Goal: Task Accomplishment & Management: Complete application form

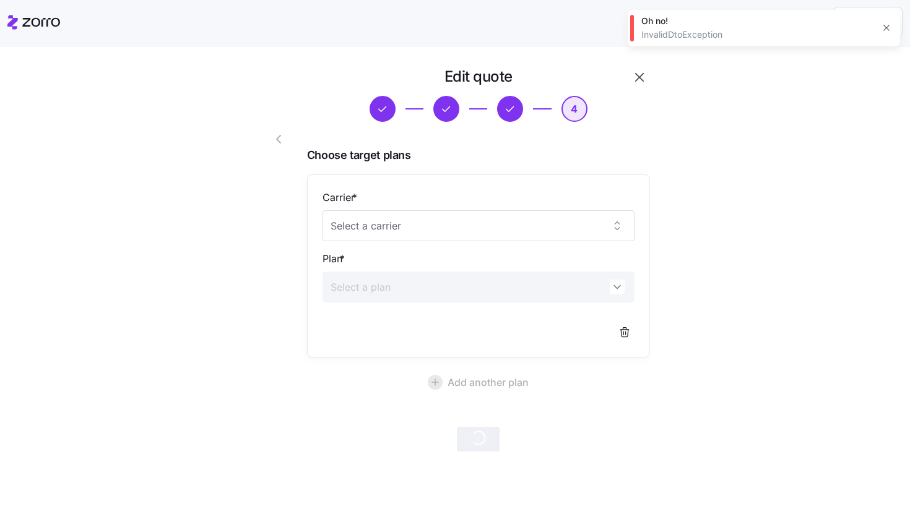
click at [888, 28] on icon "button" at bounding box center [886, 28] width 10 height 10
click at [634, 77] on icon "button" at bounding box center [639, 77] width 15 height 15
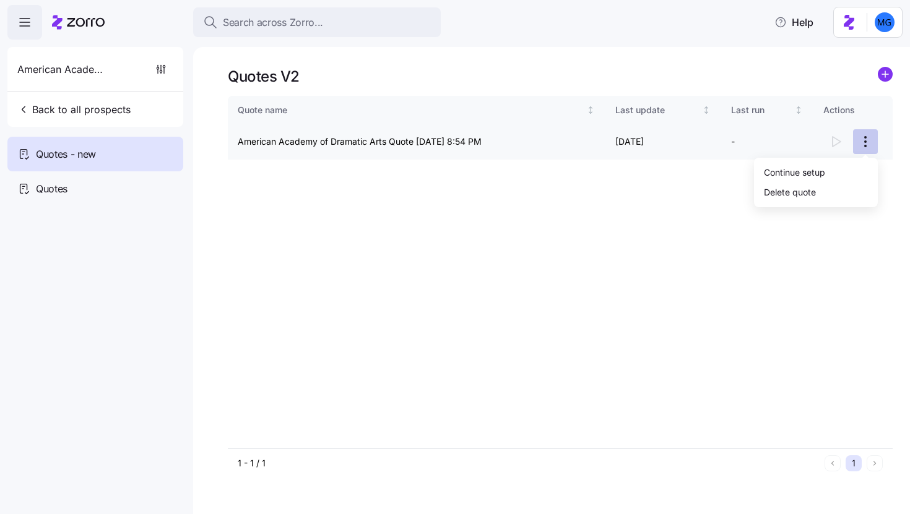
click at [863, 144] on html "Search across Zorro... Help American Academy of Dramatic Arts Back to all prosp…" at bounding box center [455, 253] width 910 height 507
click at [815, 171] on div "Continue setup" at bounding box center [794, 172] width 61 height 14
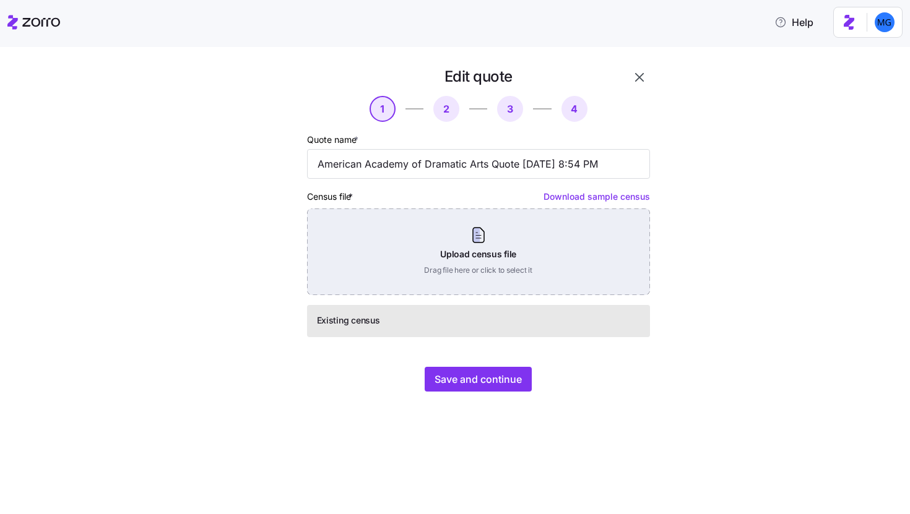
click at [475, 244] on div "Upload census file Drag file here or click to select it" at bounding box center [478, 252] width 343 height 87
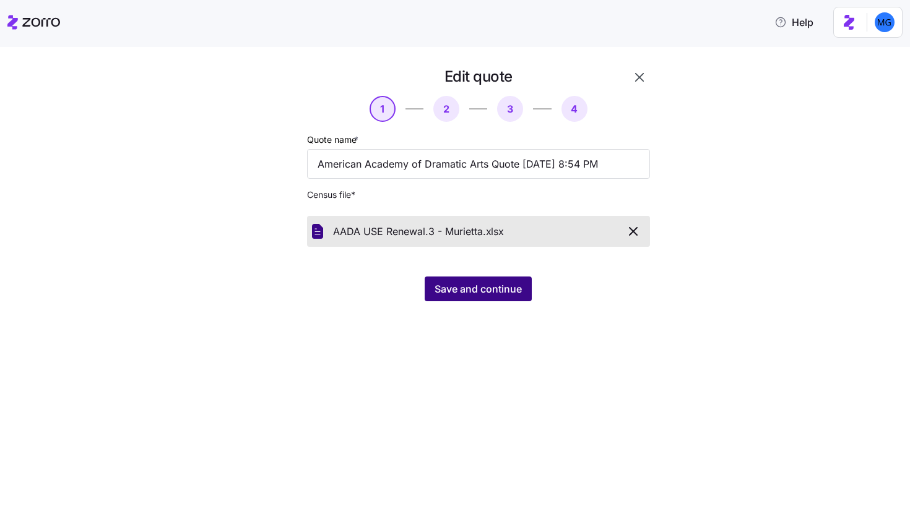
click at [513, 294] on span "Save and continue" at bounding box center [478, 289] width 87 height 15
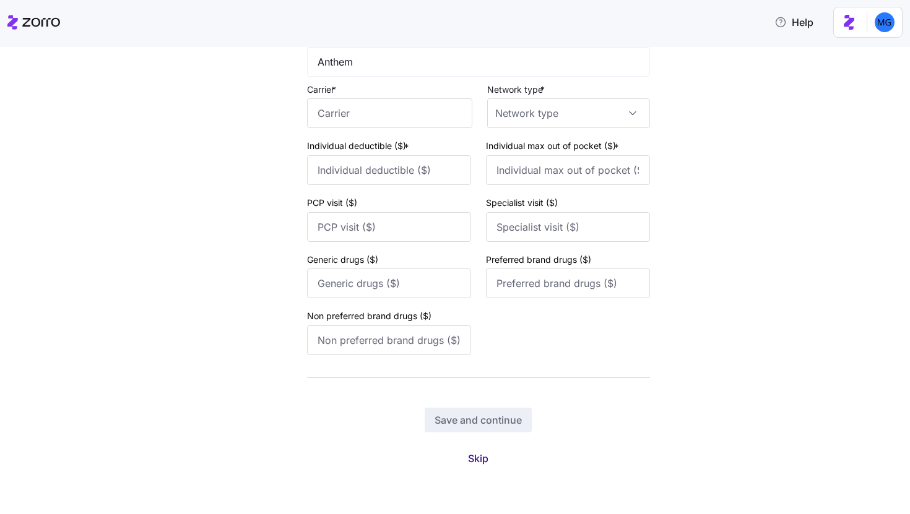
click at [475, 449] on button "Skip" at bounding box center [478, 459] width 40 height 22
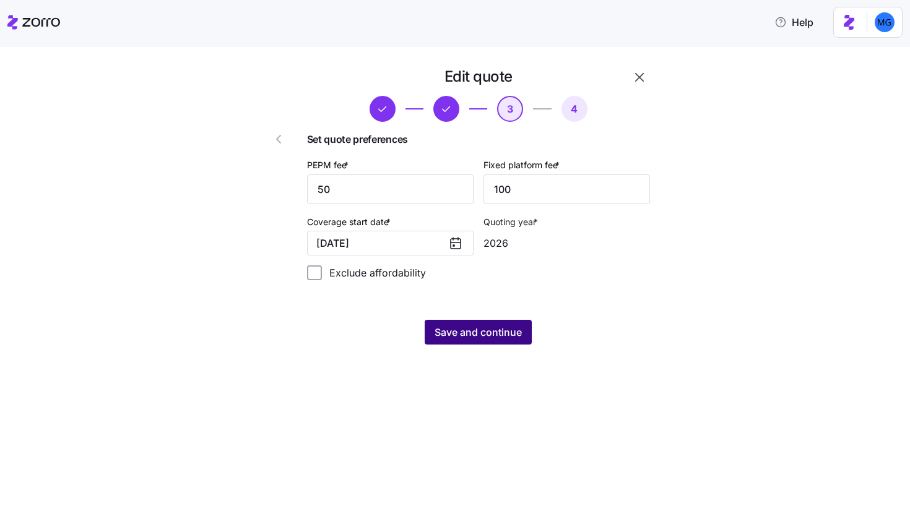
click at [483, 335] on span "Save and continue" at bounding box center [478, 332] width 87 height 15
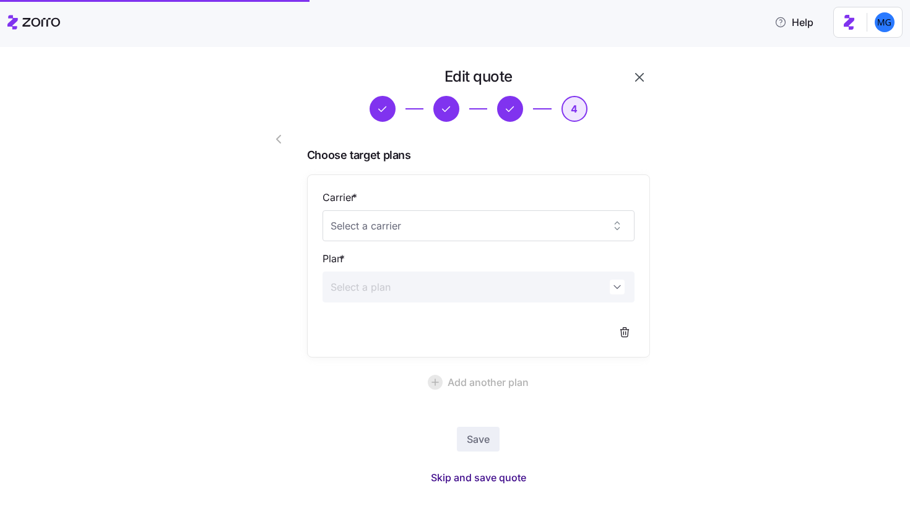
click at [480, 483] on span "Skip and save quote" at bounding box center [478, 477] width 95 height 15
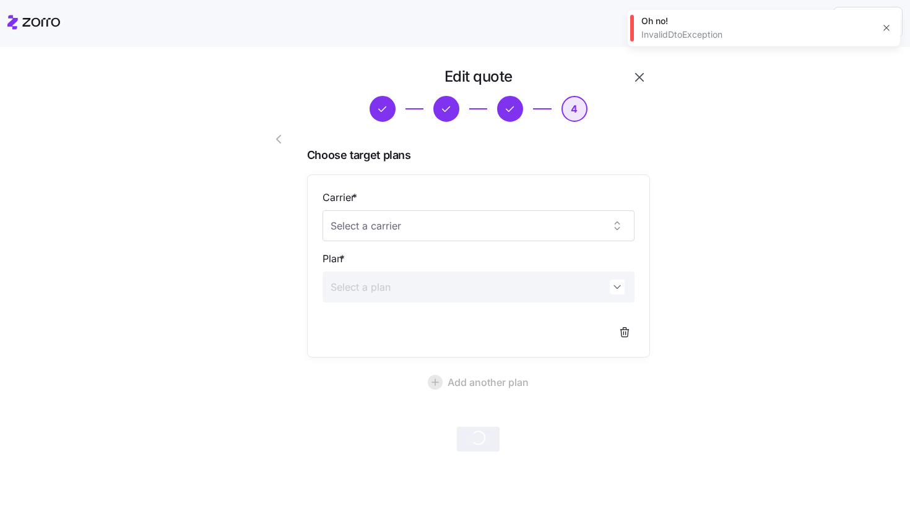
click at [639, 72] on icon "button" at bounding box center [639, 77] width 15 height 15
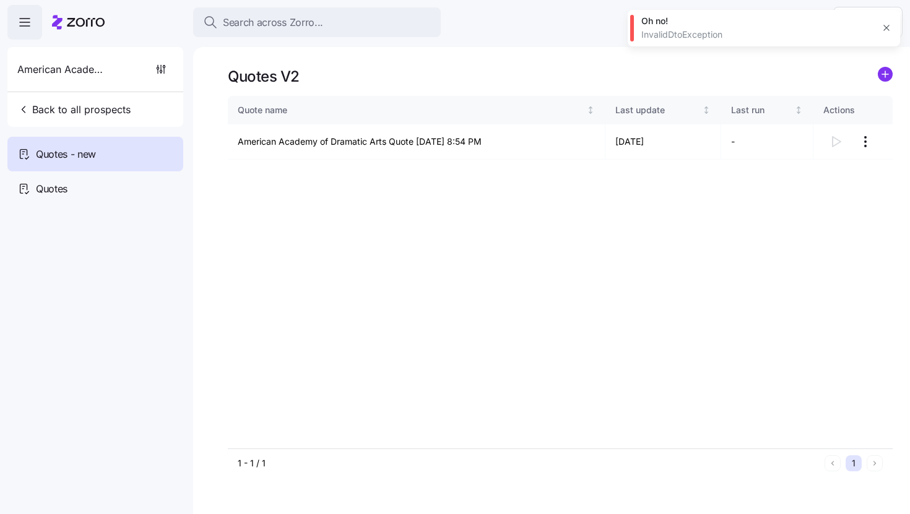
click at [886, 31] on icon "button" at bounding box center [886, 28] width 10 height 10
click at [862, 150] on html "Search across Zorro... Help American Academy of Dramatic Arts Back to all prosp…" at bounding box center [455, 253] width 910 height 507
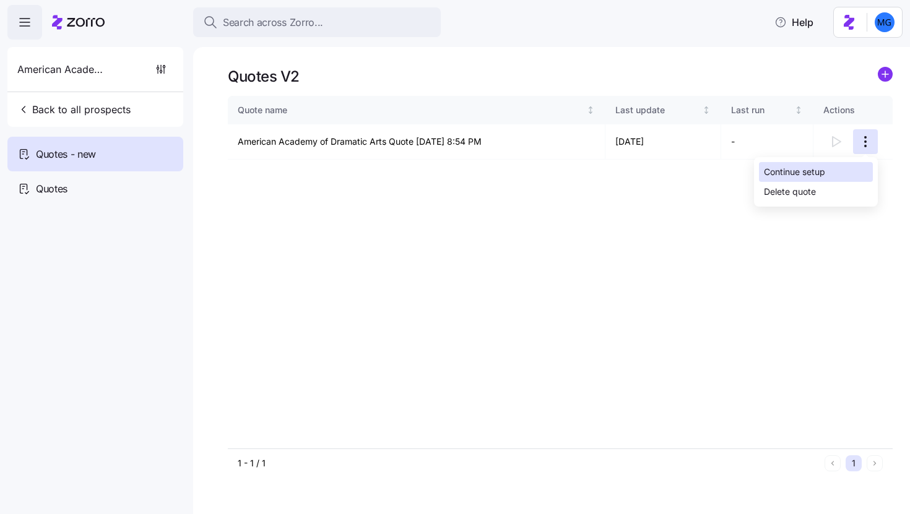
click at [828, 175] on div "Continue setup" at bounding box center [816, 172] width 114 height 20
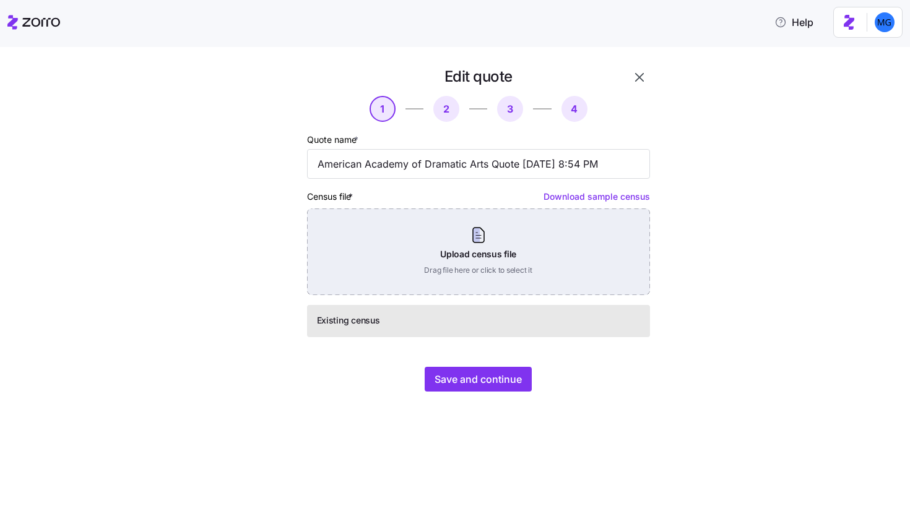
click at [536, 254] on div "Upload census file Drag file here or click to select it" at bounding box center [478, 252] width 343 height 87
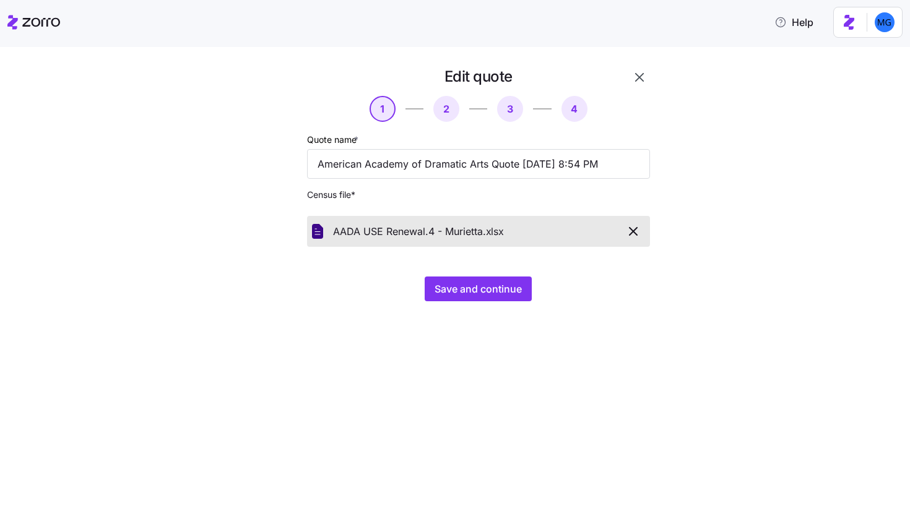
click at [490, 274] on div "Edit quote 1 2 3 4 Quote name * American Academy of Dramatic Arts Quote 09/30/2…" at bounding box center [478, 184] width 353 height 244
click at [490, 281] on button "Save and continue" at bounding box center [478, 289] width 107 height 25
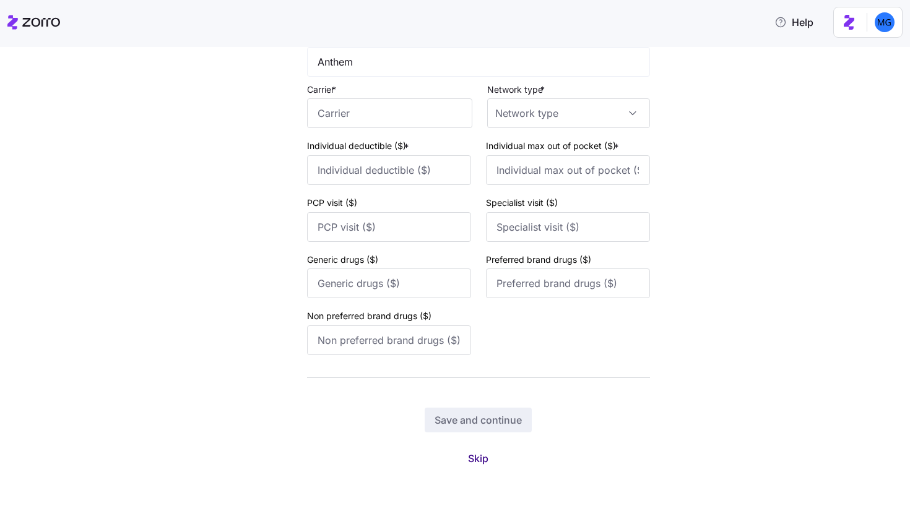
click at [463, 450] on button "Skip" at bounding box center [478, 459] width 40 height 22
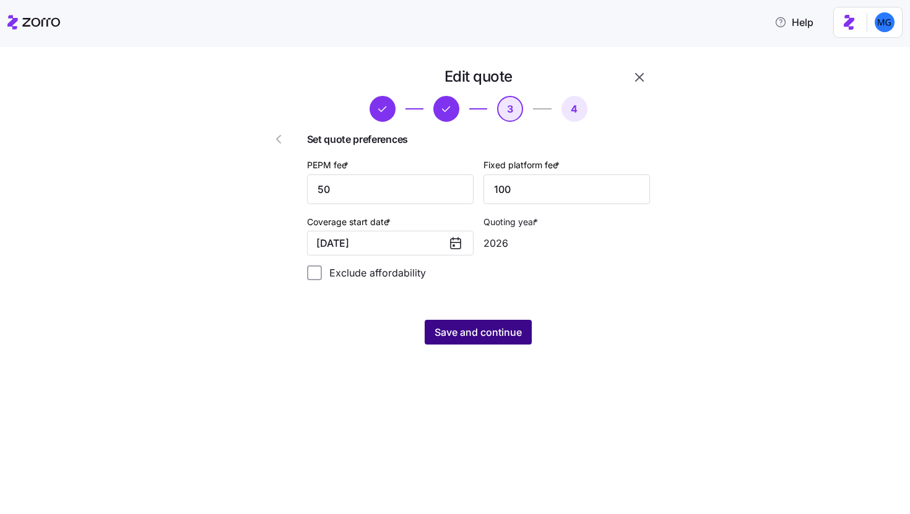
click at [488, 352] on div "Edit quote 3 4 Set quote preferences PEPM fee * 50 Fixed platform fee * 100 Cov…" at bounding box center [463, 213] width 433 height 293
click at [488, 338] on span "Save and continue" at bounding box center [478, 332] width 87 height 15
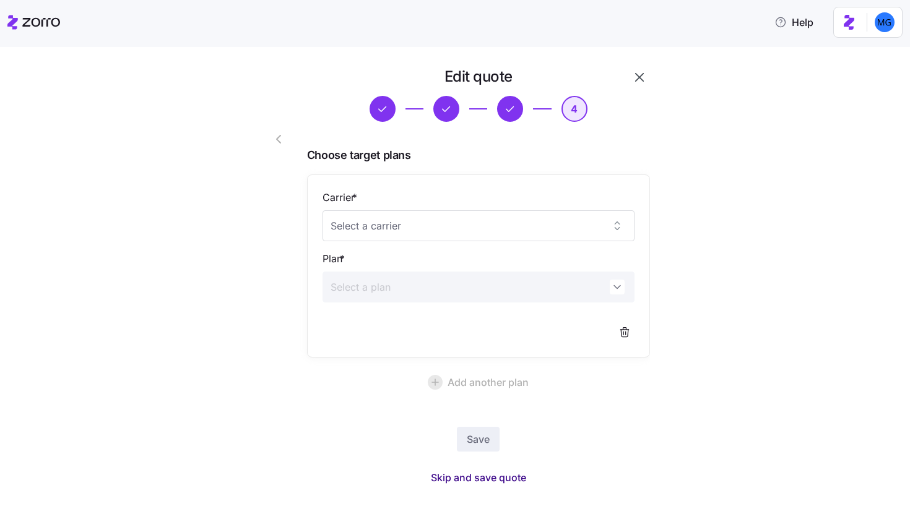
click at [485, 472] on span "Skip and save quote" at bounding box center [478, 477] width 95 height 15
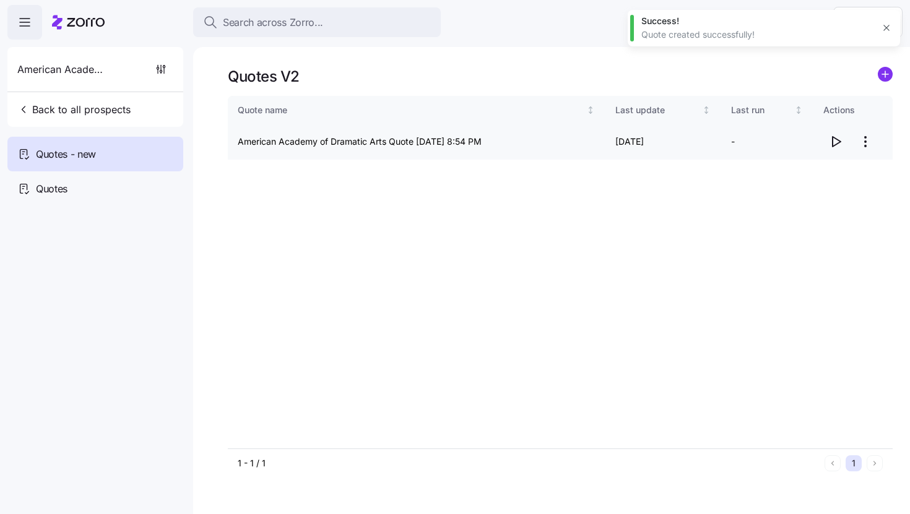
click at [833, 144] on icon "button" at bounding box center [837, 142] width 8 height 10
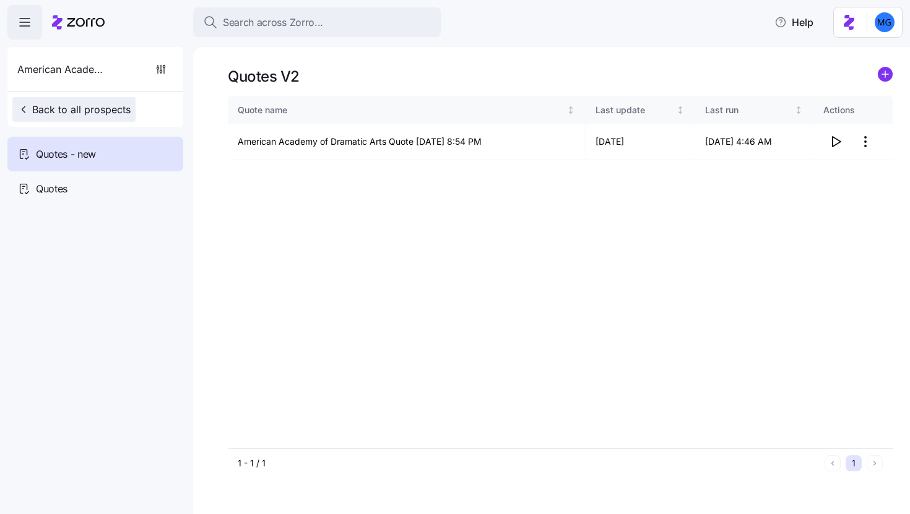
click at [53, 112] on span "Back to all prospects" at bounding box center [73, 109] width 113 height 15
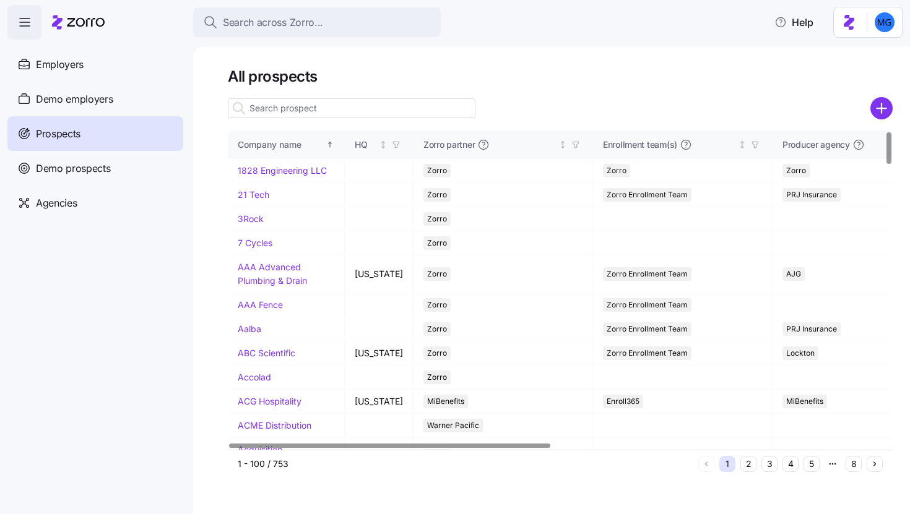
click at [286, 111] on input at bounding box center [352, 108] width 248 height 20
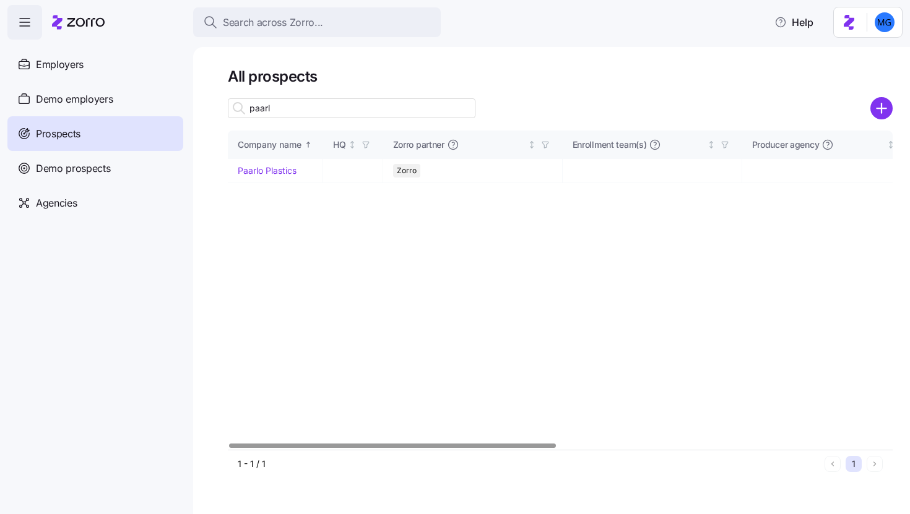
type input "paarl"
click at [280, 171] on link "Paarlo Plastics" at bounding box center [267, 170] width 59 height 11
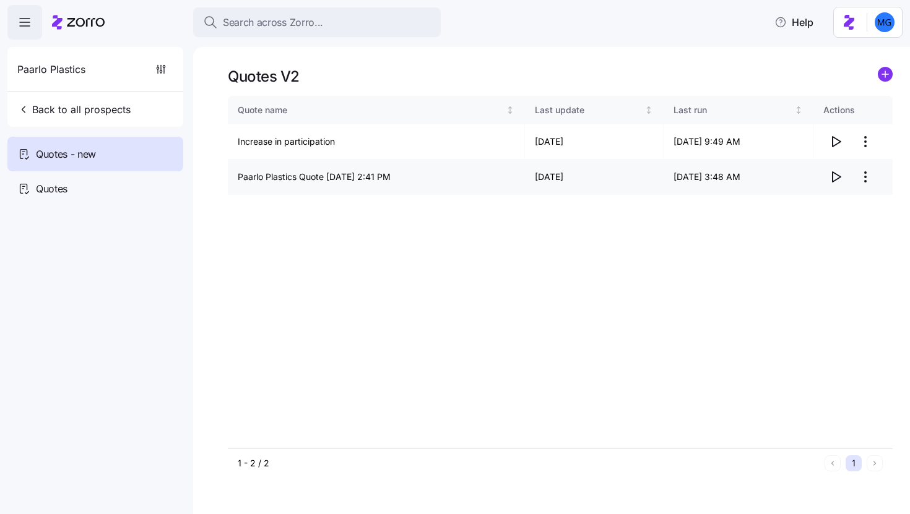
click at [834, 180] on icon "button" at bounding box center [835, 177] width 15 height 15
click at [122, 103] on span "Back to all prospects" at bounding box center [73, 109] width 113 height 15
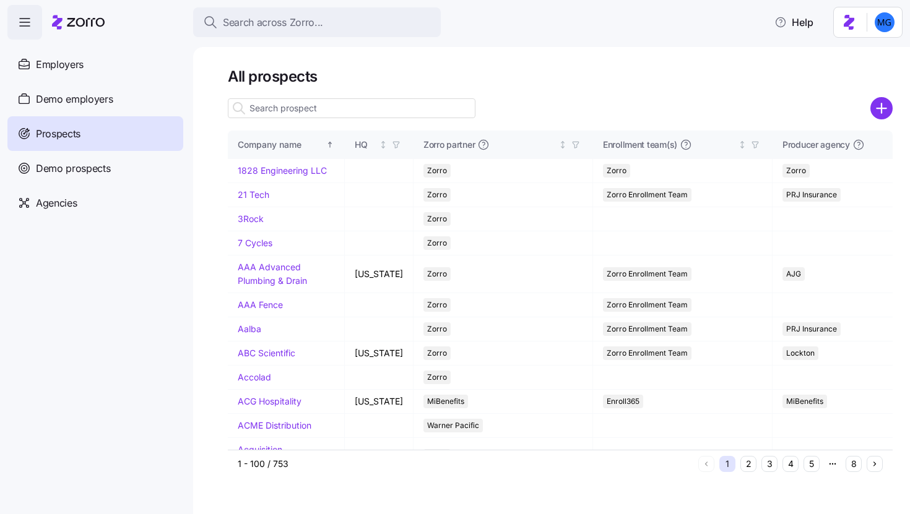
click at [358, 105] on input at bounding box center [352, 108] width 248 height 20
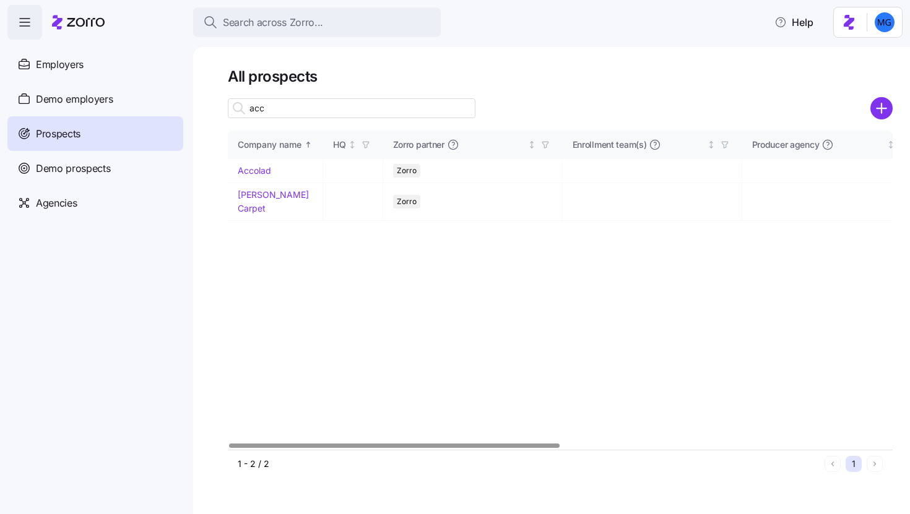
type input "acc"
click at [886, 115] on circle "add icon" at bounding box center [882, 108] width 20 height 20
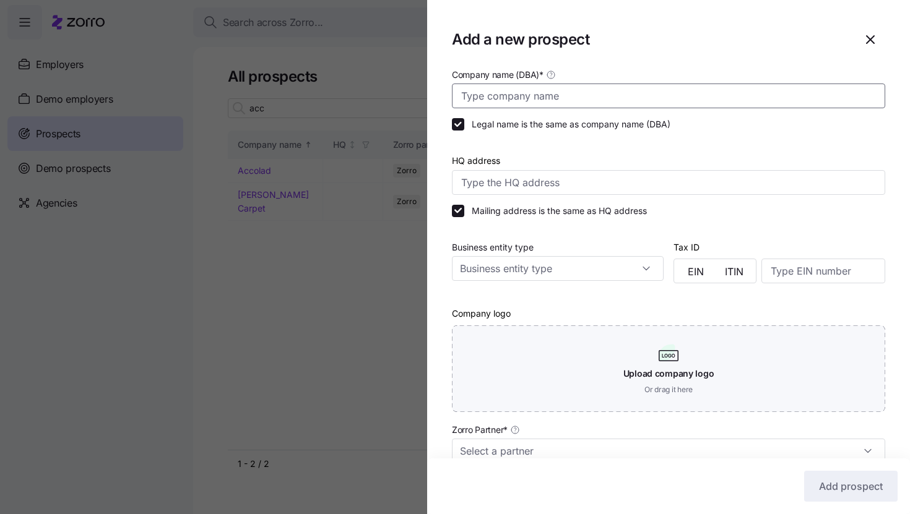
click at [624, 92] on input "Company name (DBA) *" at bounding box center [668, 96] width 433 height 25
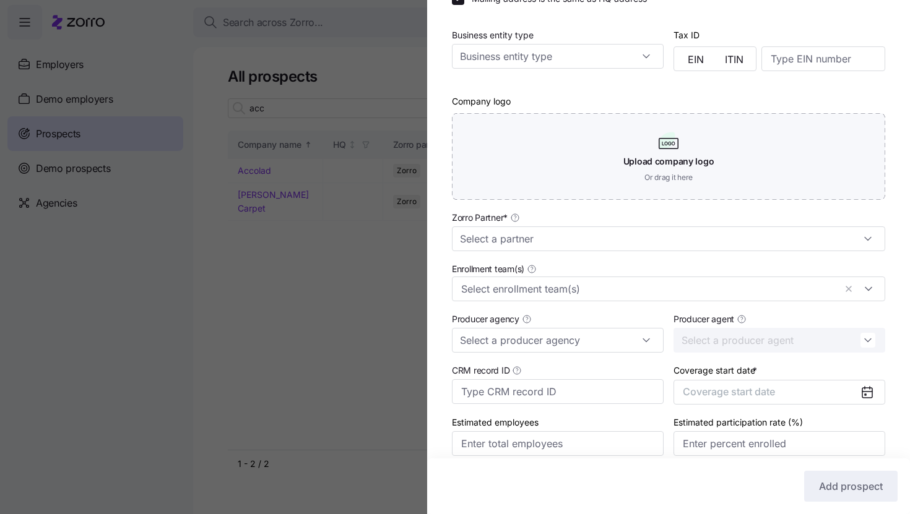
scroll to position [266, 0]
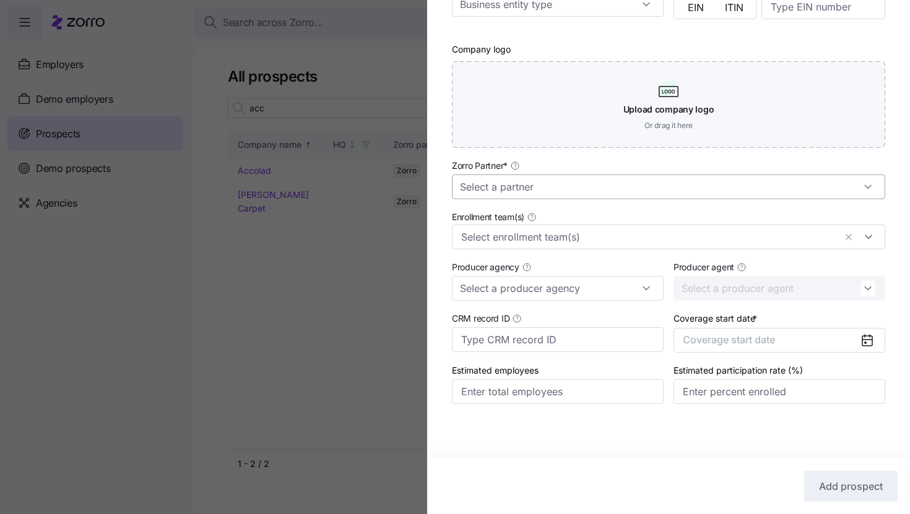
type input "AccessAbility"
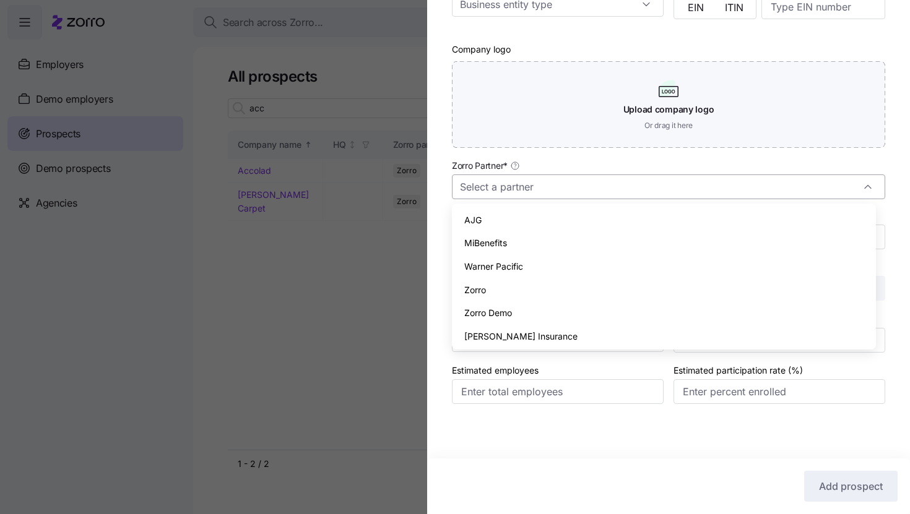
click at [649, 189] on input "Zorro Partner *" at bounding box center [668, 187] width 433 height 25
click at [623, 285] on div "Zorro" at bounding box center [664, 291] width 414 height 24
type input "Zorro"
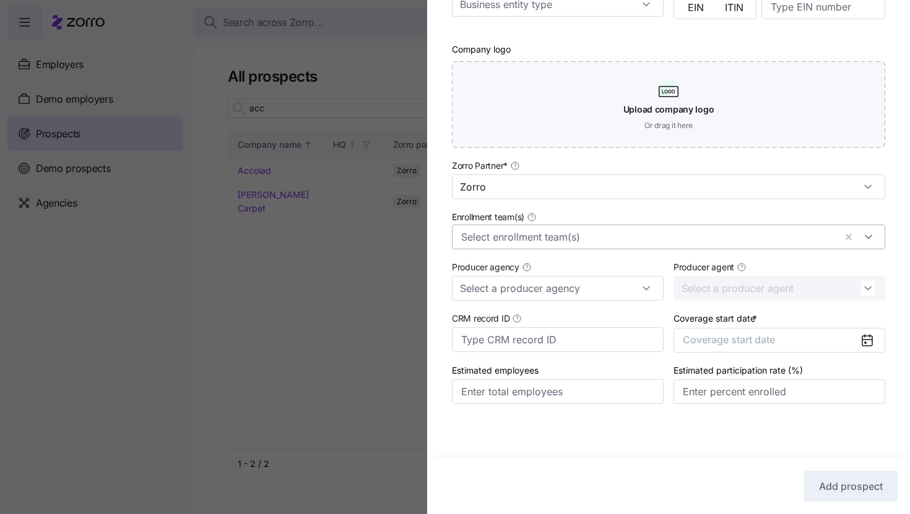
click at [631, 243] on input "Enrollment team(s)" at bounding box center [648, 237] width 374 height 16
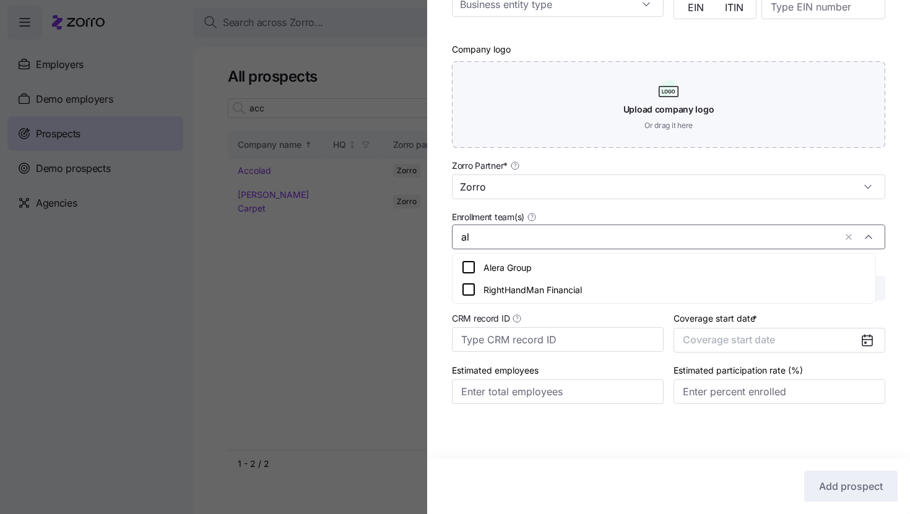
click at [626, 261] on div "Alera Group" at bounding box center [663, 267] width 405 height 15
type input "al"
click at [887, 272] on div "Company name (DBA) * AccessAbility Legal name is the same as company name (DBA)…" at bounding box center [668, 116] width 483 height 626
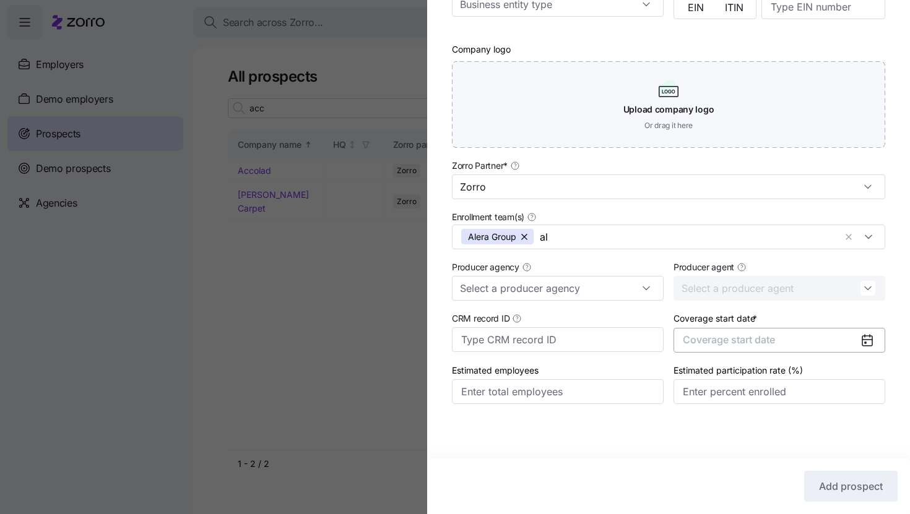
click at [816, 335] on button "Coverage start date" at bounding box center [779, 340] width 212 height 25
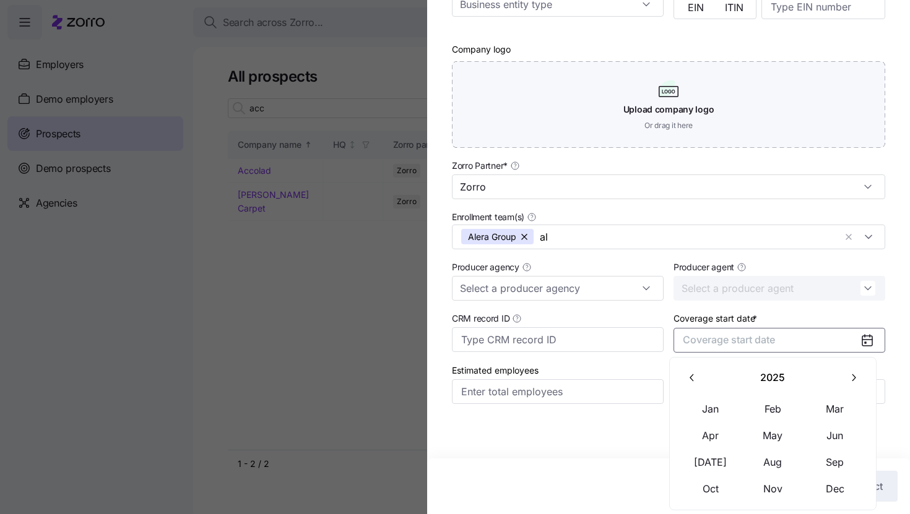
click at [843, 370] on button "button" at bounding box center [853, 378] width 26 height 26
click at [725, 405] on button "Jan" at bounding box center [711, 409] width 62 height 26
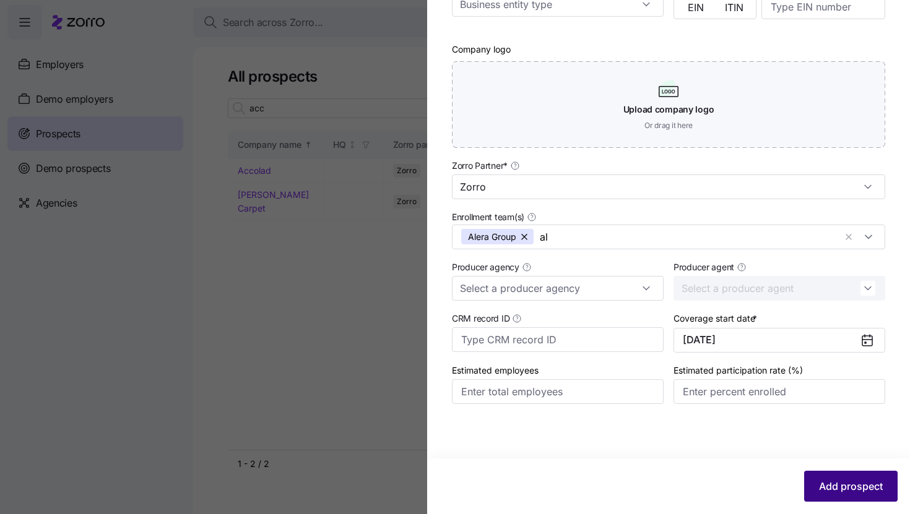
click at [827, 485] on span "Add prospect" at bounding box center [851, 486] width 64 height 15
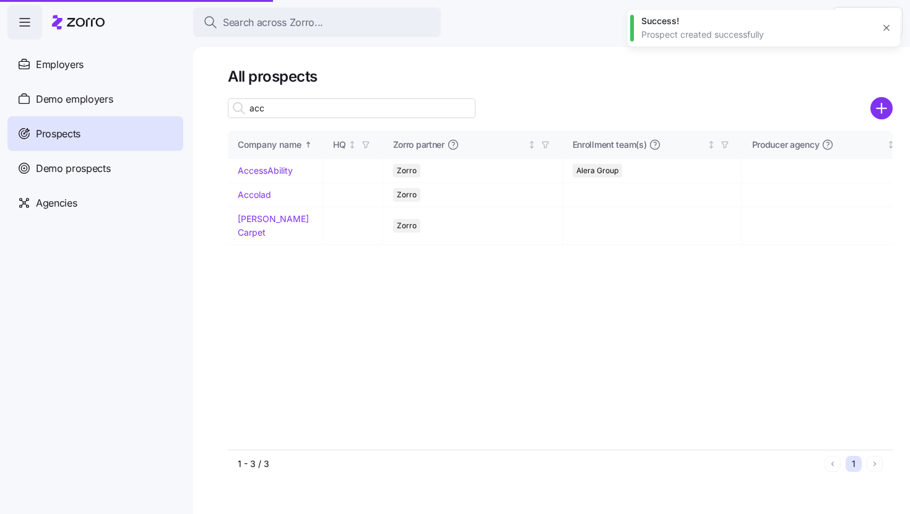
click at [273, 171] on link "AccessAbility" at bounding box center [265, 170] width 55 height 11
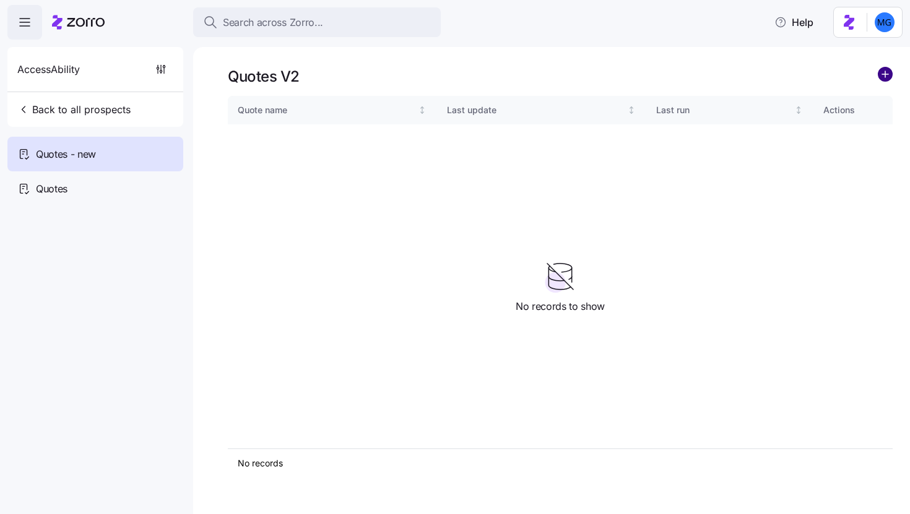
click at [886, 79] on circle "add icon" at bounding box center [885, 74] width 14 height 14
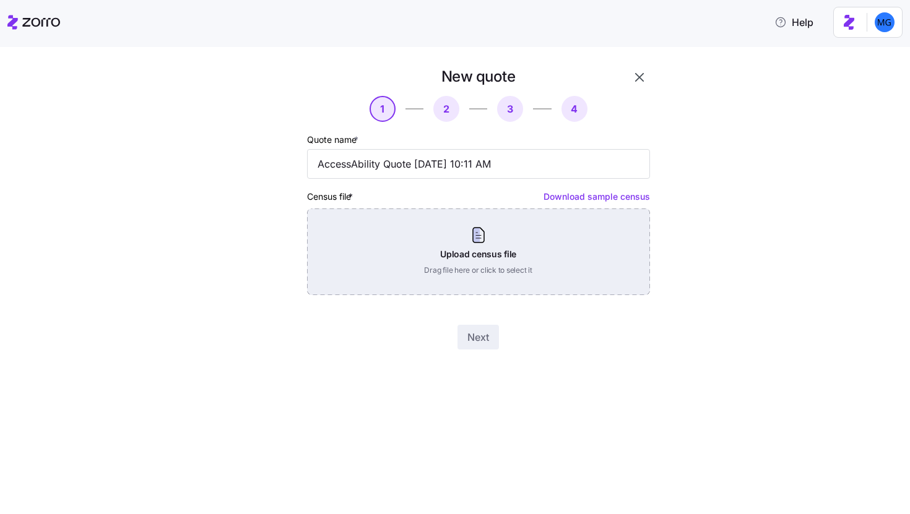
click at [504, 239] on div "Upload census file Drag file here or click to select it" at bounding box center [478, 252] width 343 height 87
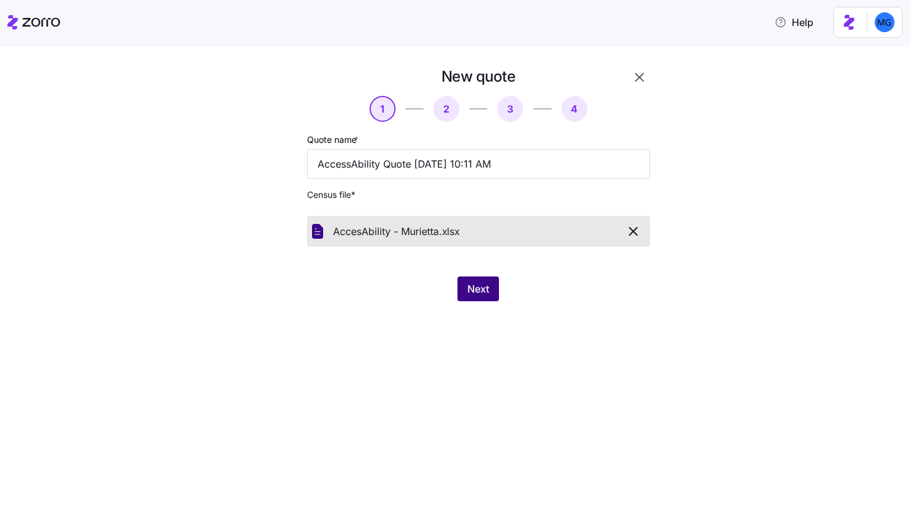
click at [489, 289] on span "Next" at bounding box center [478, 289] width 22 height 15
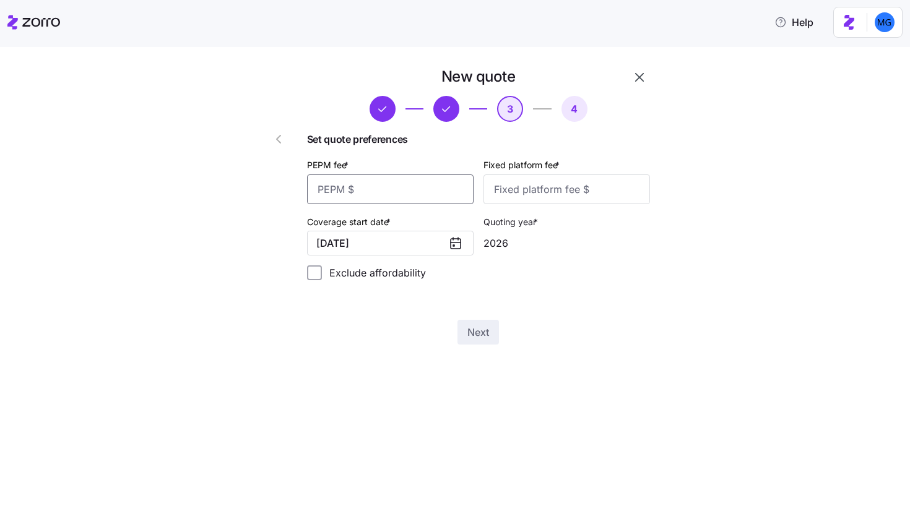
click at [442, 183] on input "PEPM fee *" at bounding box center [390, 190] width 167 height 30
type input "50"
click at [512, 188] on input "Fixed platform fee *" at bounding box center [566, 190] width 167 height 30
type input "100"
click at [483, 321] on button "Next" at bounding box center [477, 332] width 41 height 25
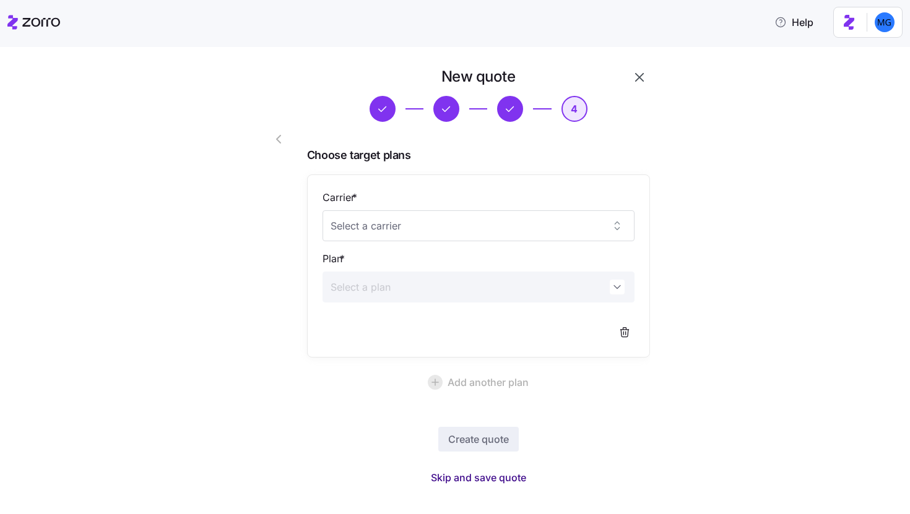
click at [469, 474] on span "Skip and save quote" at bounding box center [478, 477] width 95 height 15
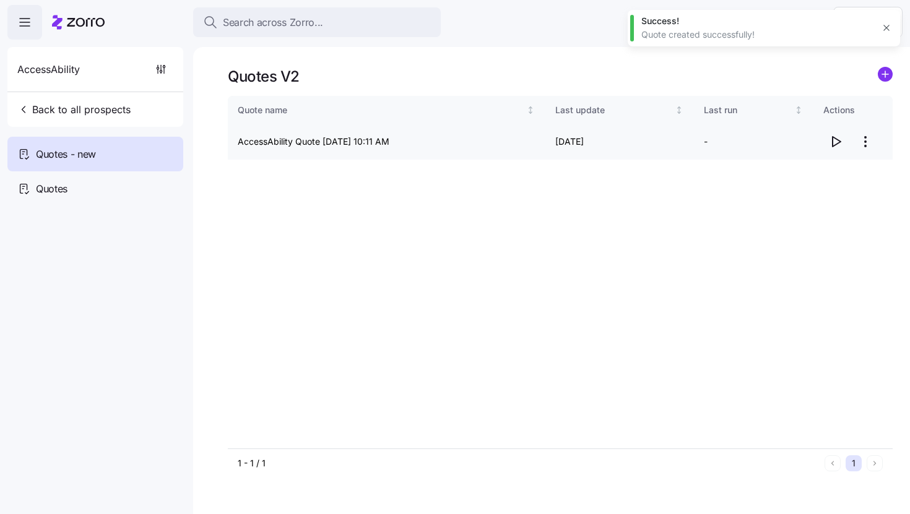
click at [833, 140] on icon "button" at bounding box center [835, 141] width 15 height 15
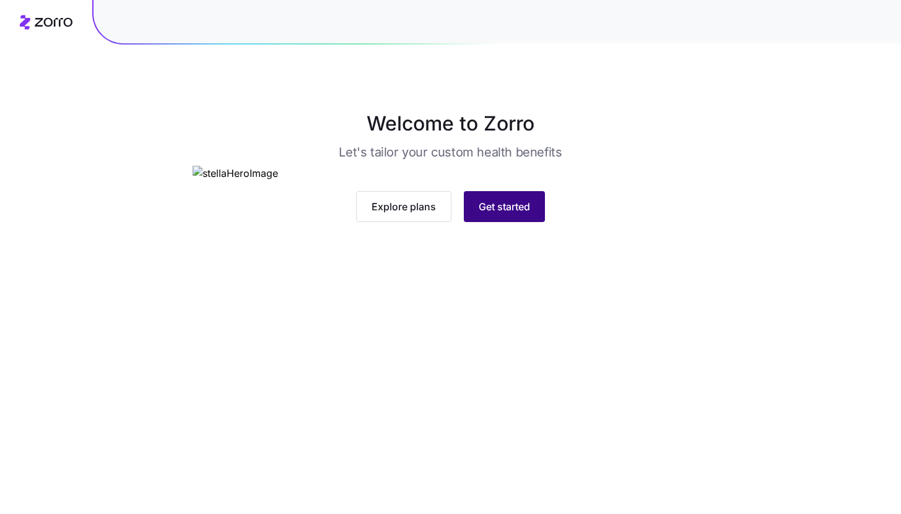
click at [539, 222] on button "Get started" at bounding box center [504, 206] width 81 height 31
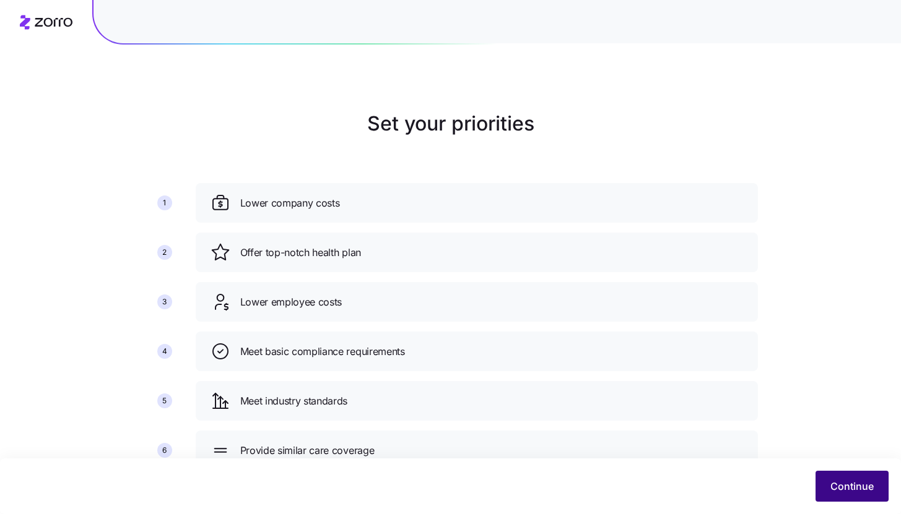
click at [840, 489] on span "Continue" at bounding box center [851, 486] width 43 height 15
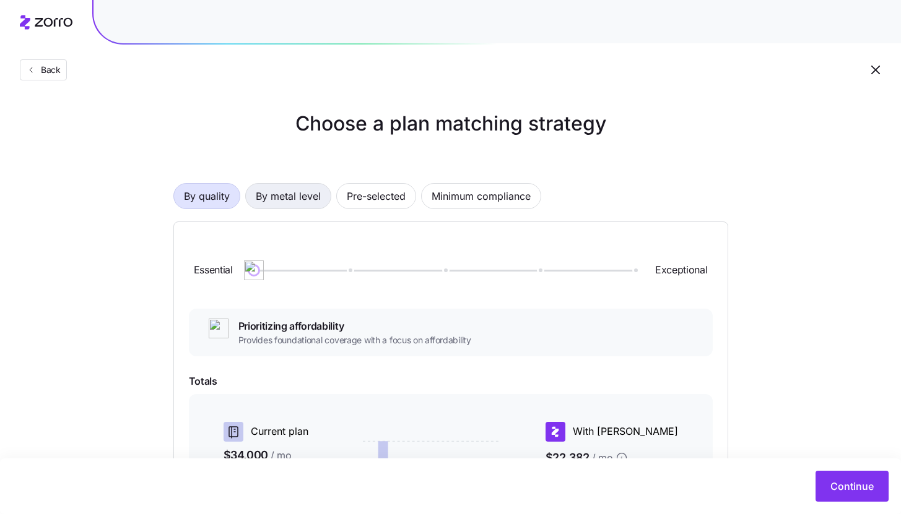
click at [282, 194] on span "By metal level" at bounding box center [288, 196] width 65 height 25
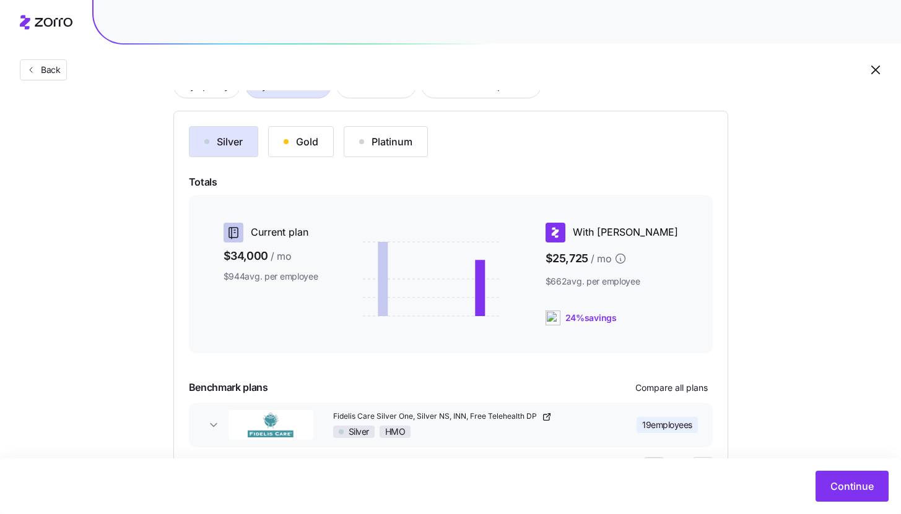
scroll to position [168, 0]
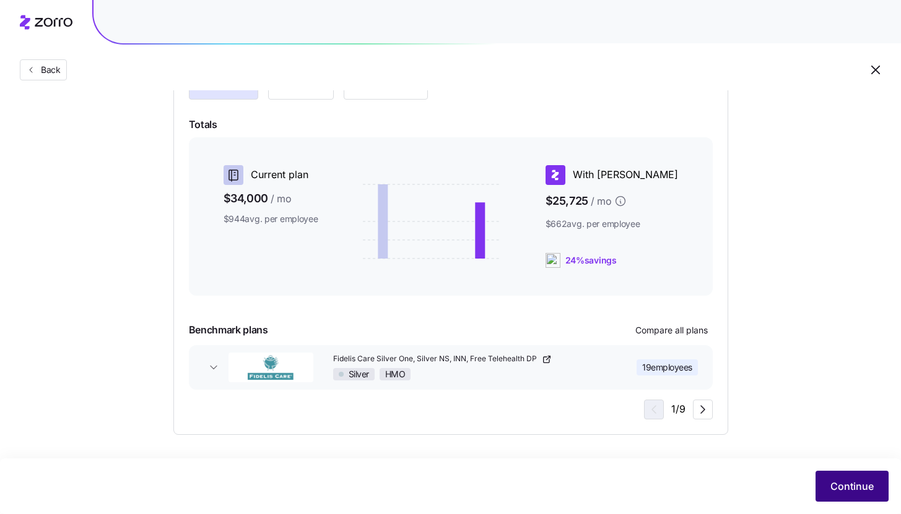
click at [858, 493] on span "Continue" at bounding box center [851, 486] width 43 height 15
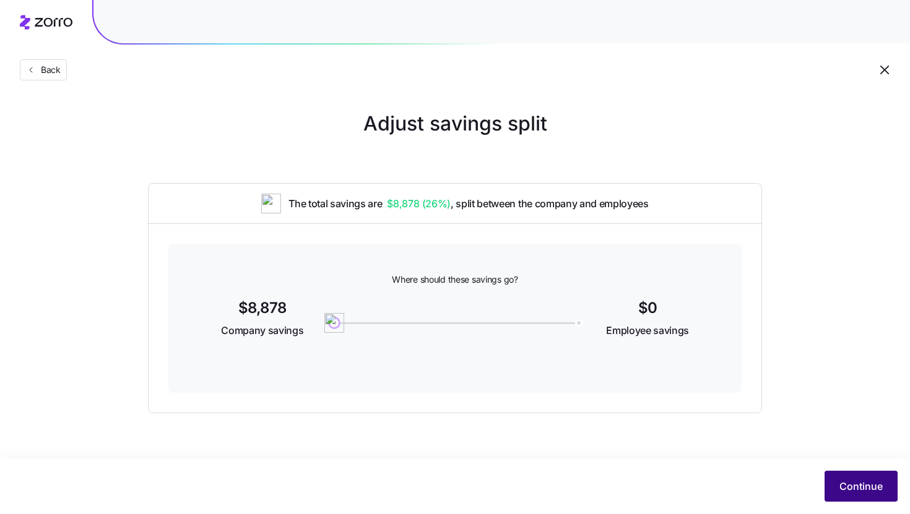
click at [841, 493] on span "Continue" at bounding box center [860, 486] width 43 height 15
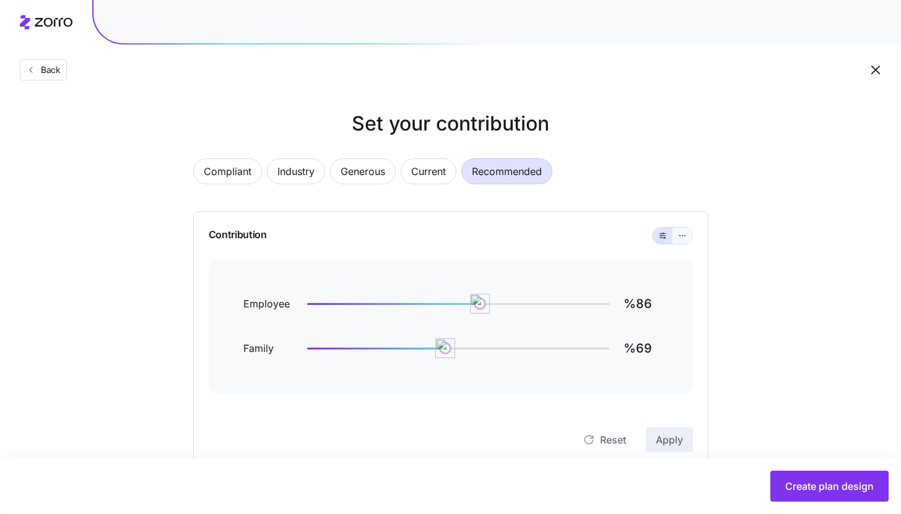
click at [681, 238] on icon "button" at bounding box center [682, 235] width 9 height 15
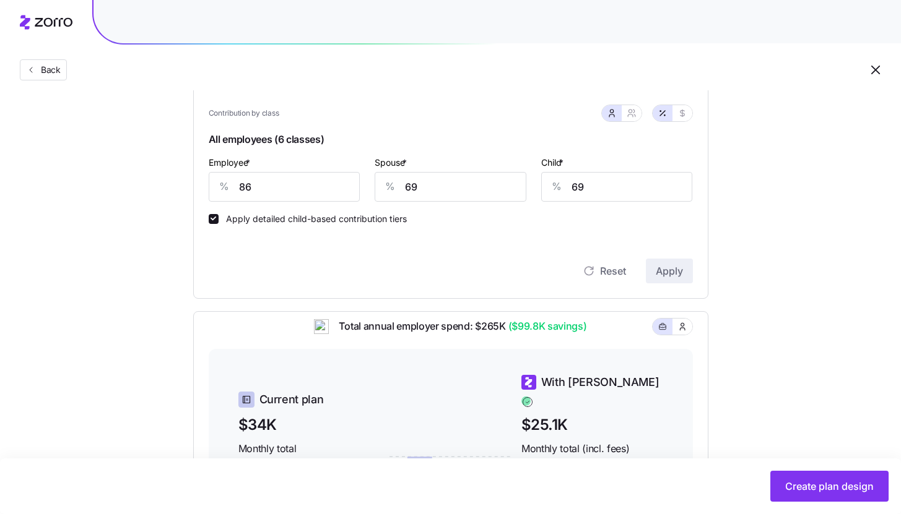
scroll to position [279, 0]
click at [685, 116] on icon "button" at bounding box center [682, 113] width 10 height 10
type input "588"
type input "470"
type input "298"
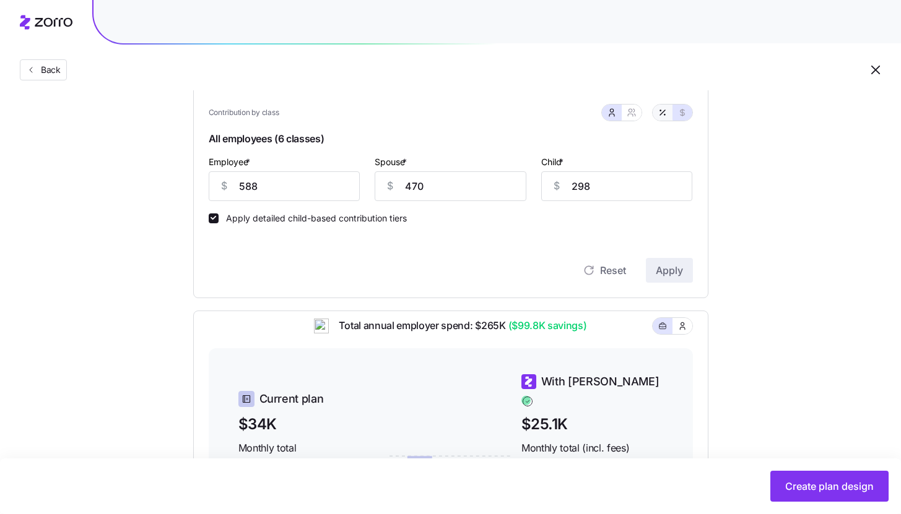
click at [661, 115] on icon "button" at bounding box center [662, 113] width 10 height 10
type input "86"
type input "69"
click at [634, 114] on icon "button" at bounding box center [631, 113] width 10 height 10
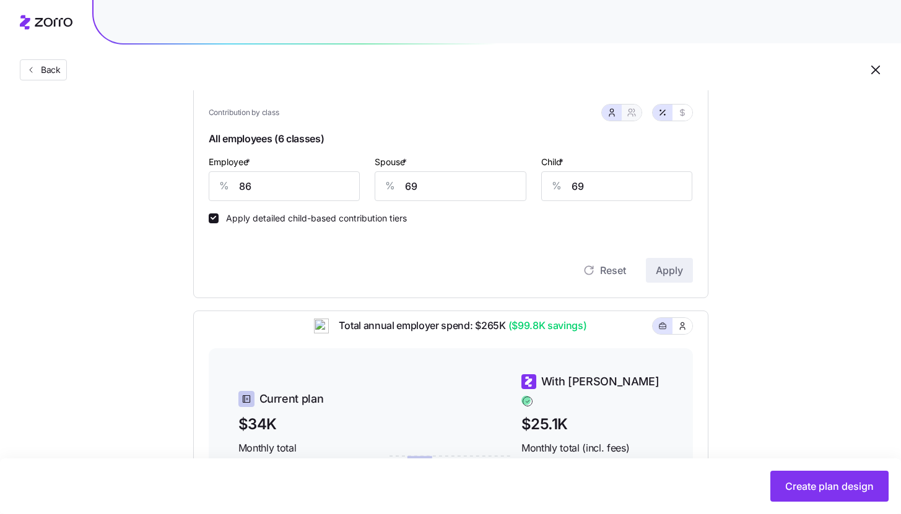
type input "77"
click at [259, 195] on input "86" at bounding box center [264, 186] width 110 height 30
type input "9"
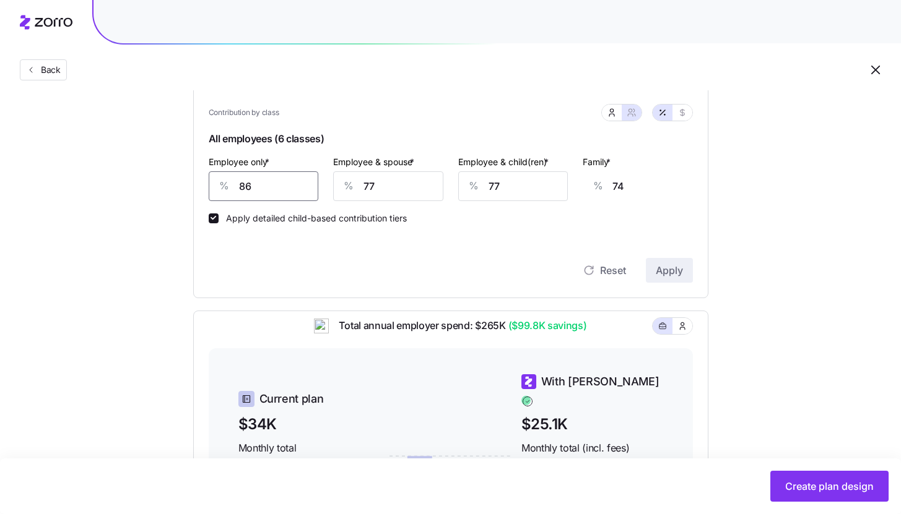
type input "100"
type input "95"
type input "71"
type input "95"
type input "9"
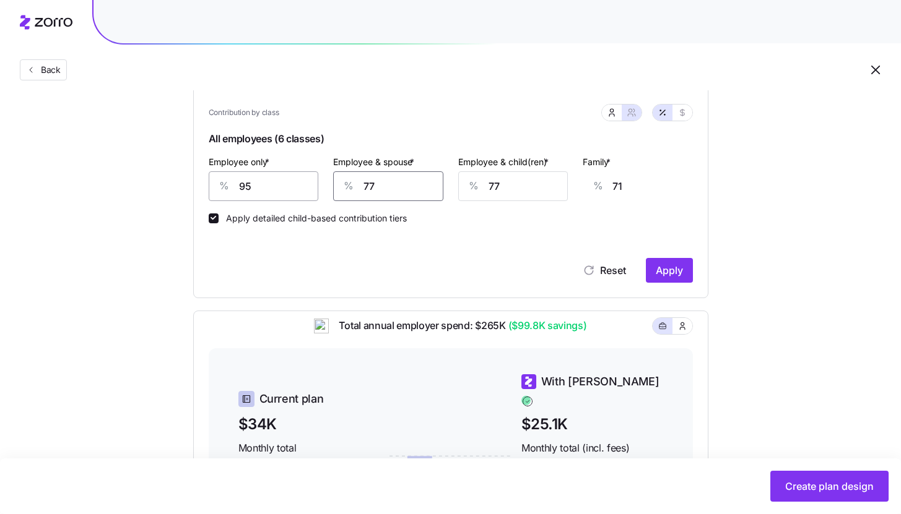
type input "26"
type input "95"
type input "83"
type input "95"
type input "9"
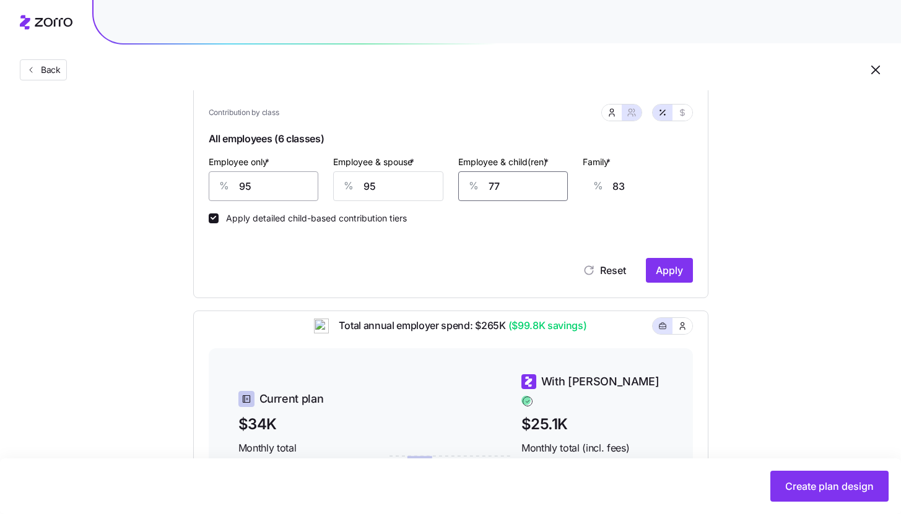
type input "38"
type input "95"
click at [675, 267] on span "Apply" at bounding box center [668, 270] width 27 height 15
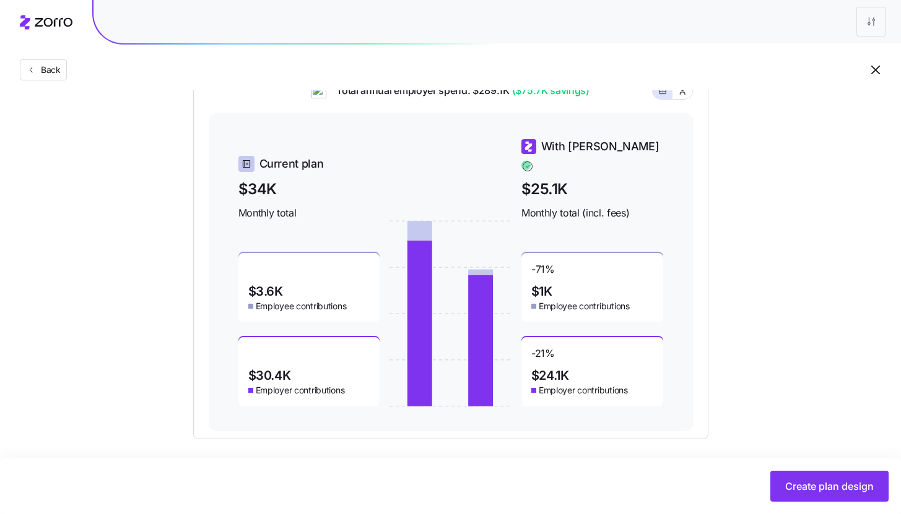
scroll to position [516, 0]
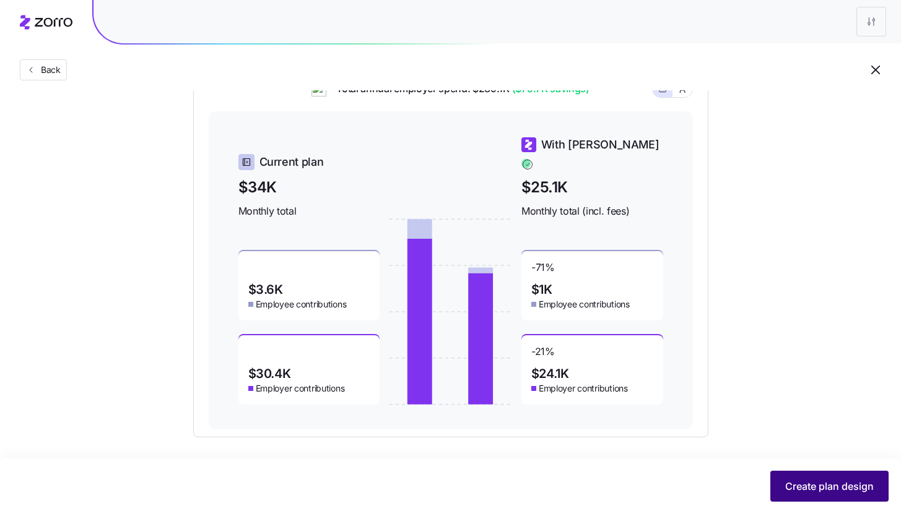
click at [801, 487] on span "Create plan design" at bounding box center [829, 486] width 89 height 15
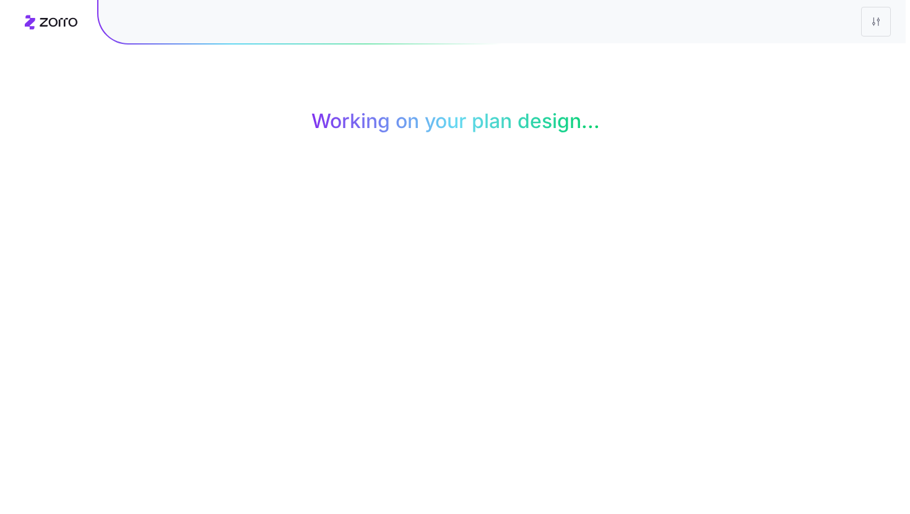
scroll to position [0, 0]
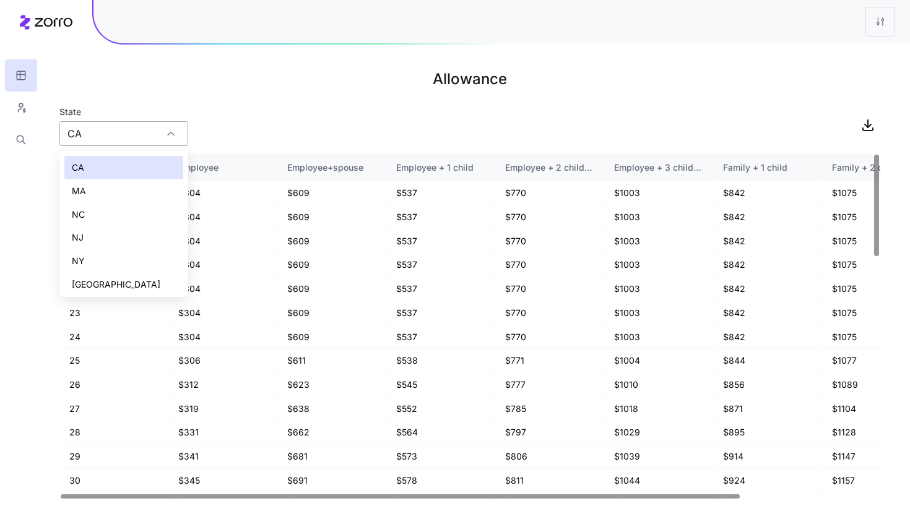
click at [158, 135] on input "CA" at bounding box center [123, 133] width 129 height 25
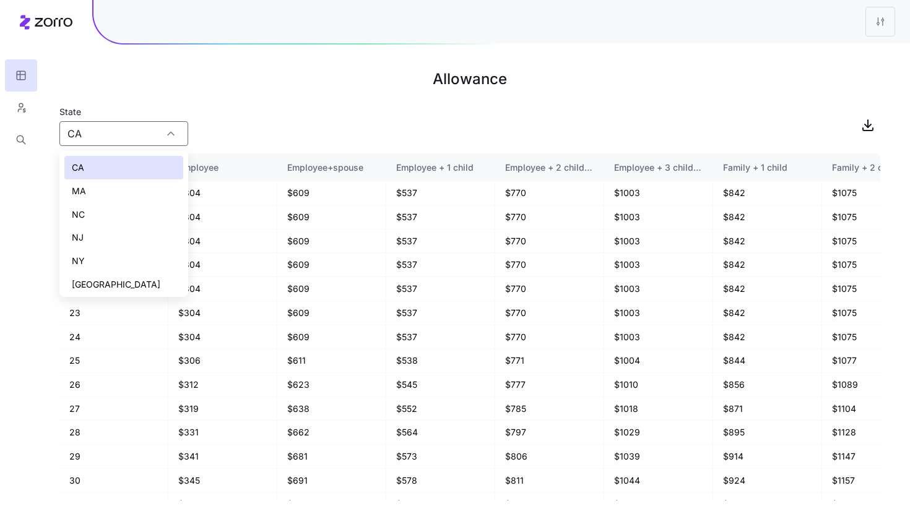
click at [143, 251] on div "NY" at bounding box center [123, 261] width 119 height 24
type input "NY"
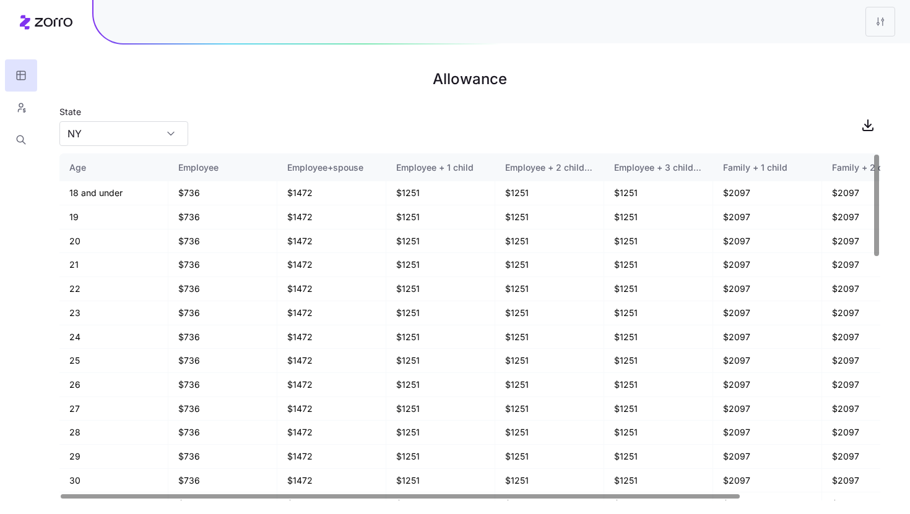
click at [729, 75] on h1 "Allowance" at bounding box center [469, 79] width 821 height 30
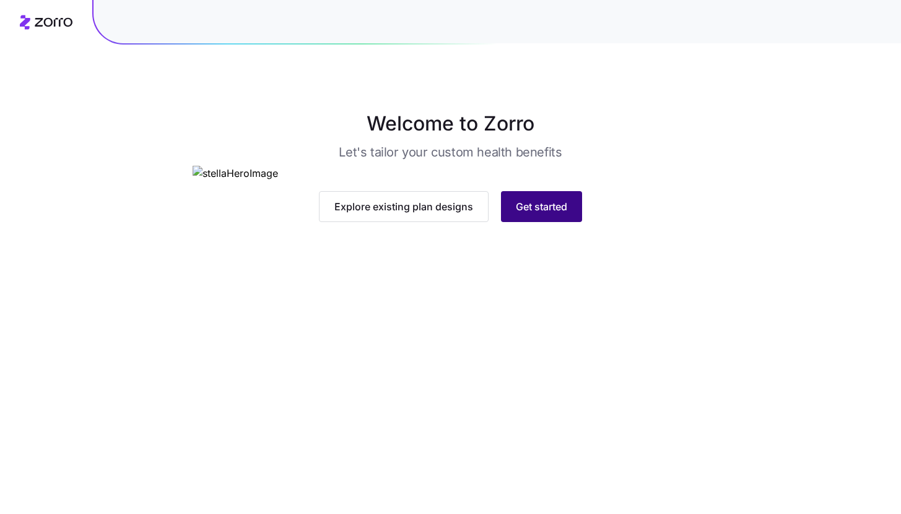
click at [564, 214] on span "Get started" at bounding box center [541, 206] width 51 height 15
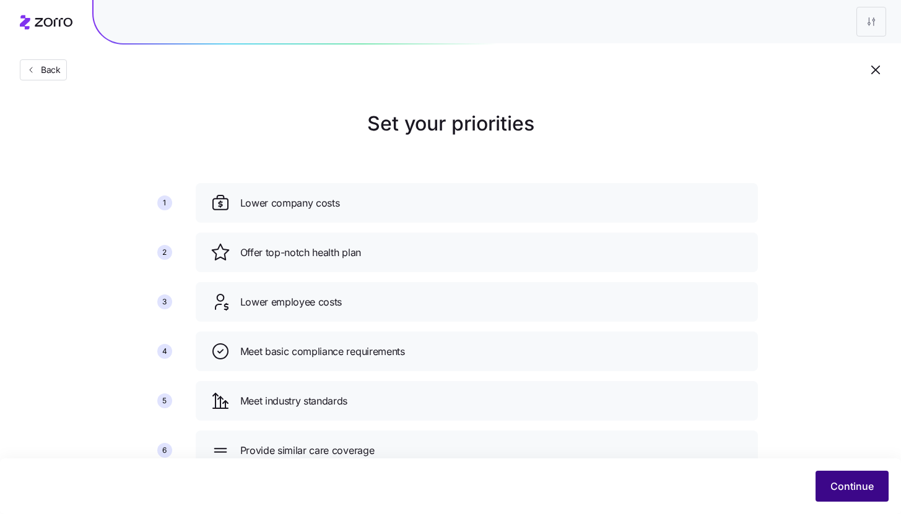
click at [828, 483] on button "Continue" at bounding box center [851, 486] width 73 height 31
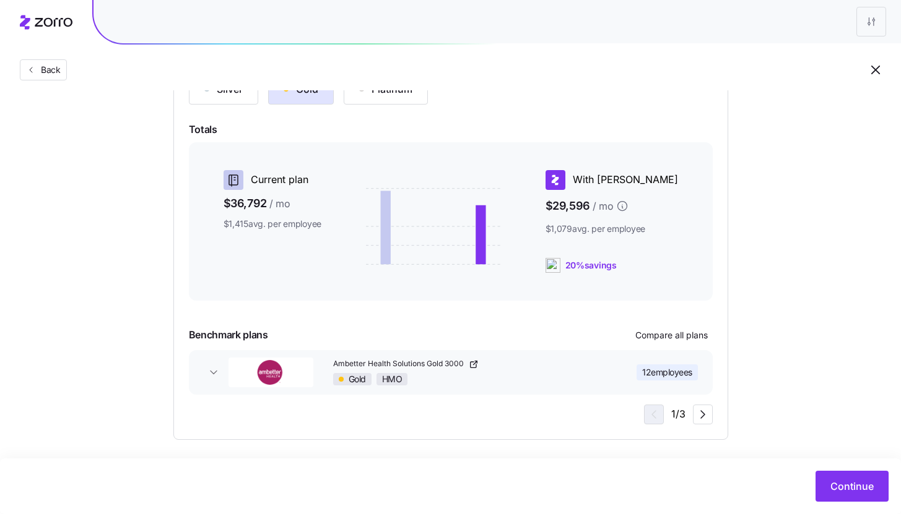
scroll to position [168, 0]
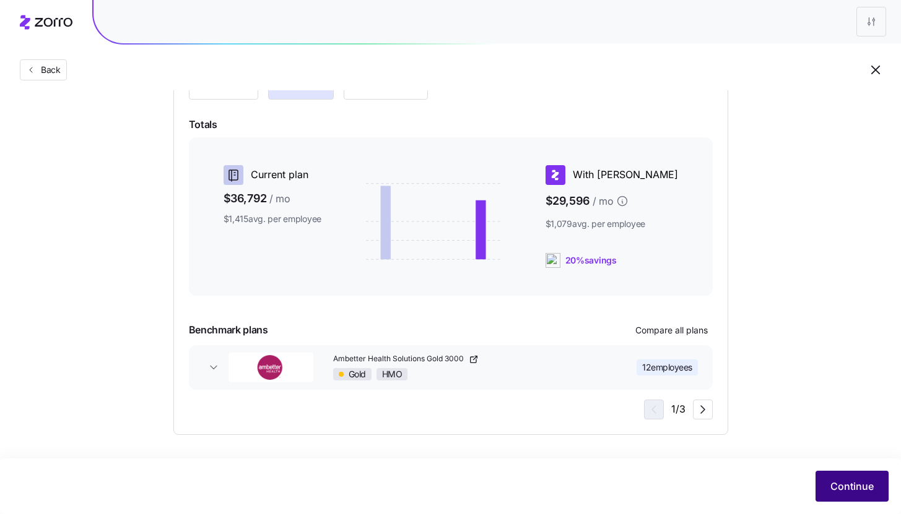
click at [833, 481] on span "Continue" at bounding box center [851, 486] width 43 height 15
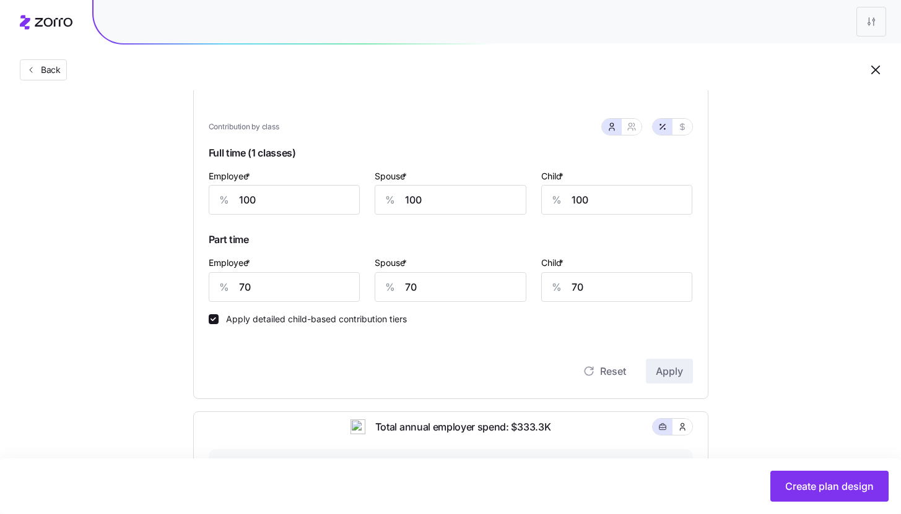
scroll to position [327, 0]
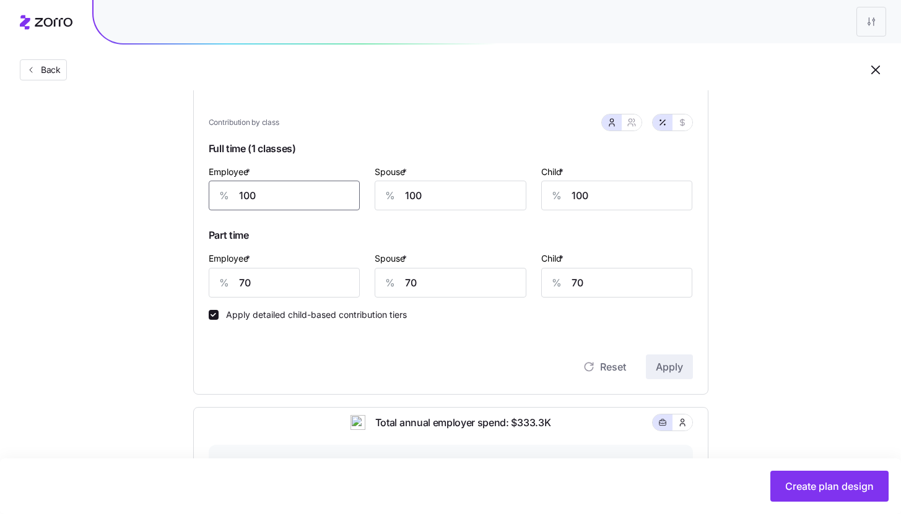
click at [282, 198] on input "100" at bounding box center [285, 196] width 152 height 30
type input "85"
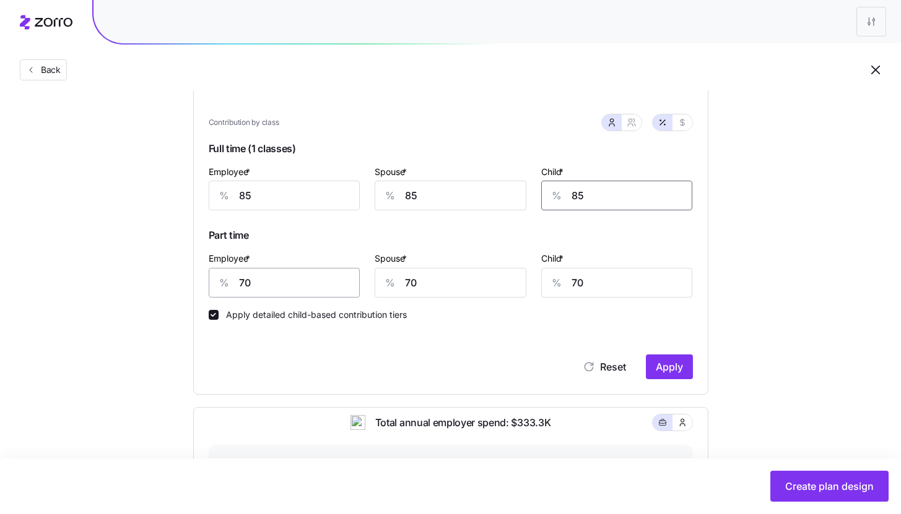
type input "85"
click at [262, 287] on input "70" at bounding box center [285, 283] width 152 height 30
type input "65"
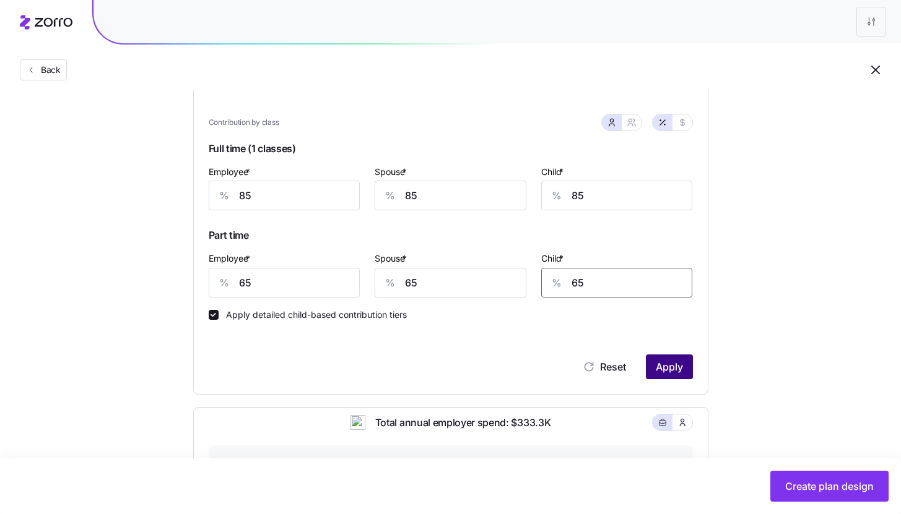
type input "65"
click at [673, 359] on button "Apply" at bounding box center [669, 367] width 47 height 25
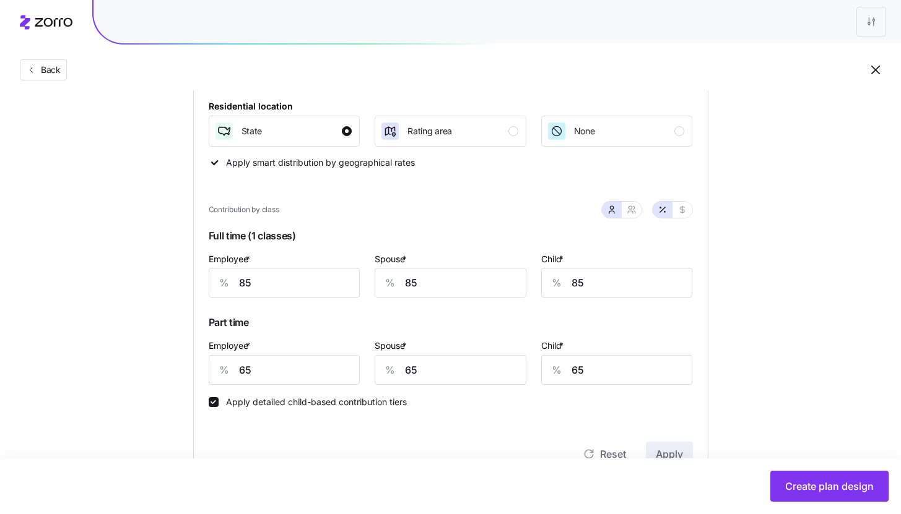
scroll to position [223, 0]
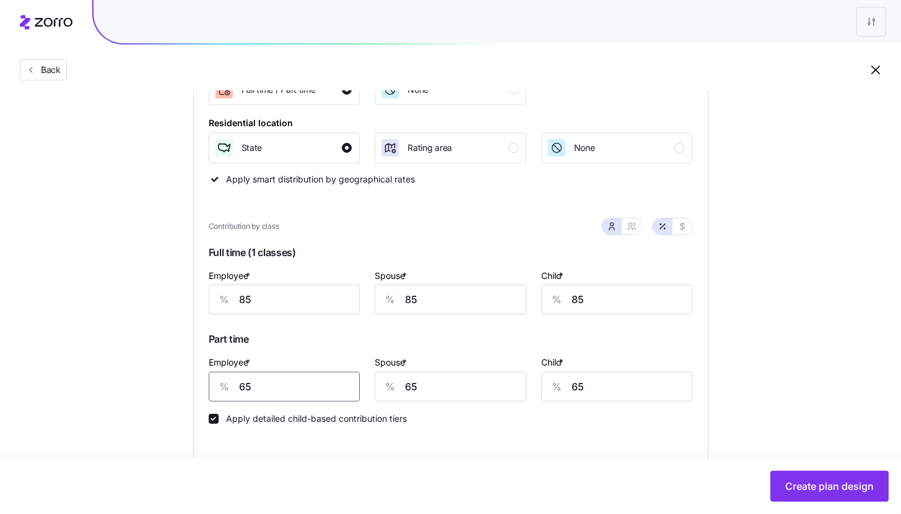
click at [266, 387] on input "65" at bounding box center [285, 387] width 152 height 30
type input "50"
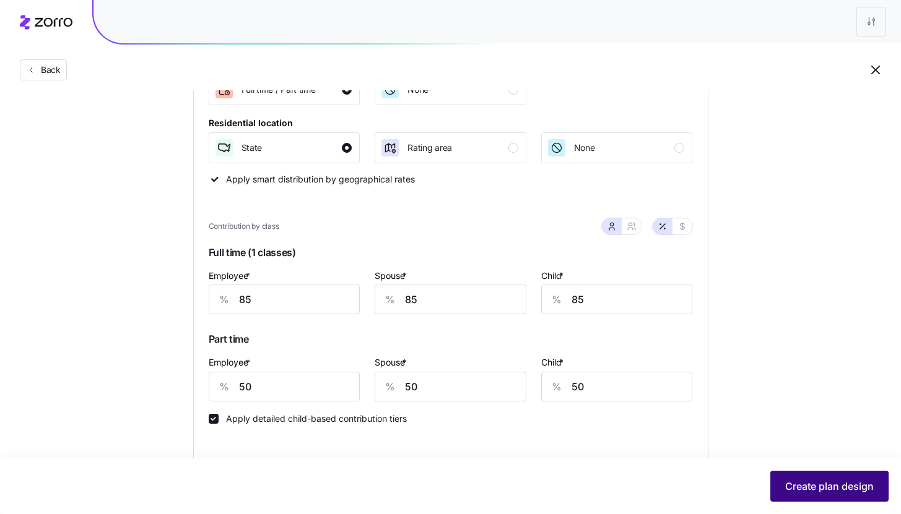
click at [809, 487] on span "Create plan design" at bounding box center [829, 486] width 89 height 15
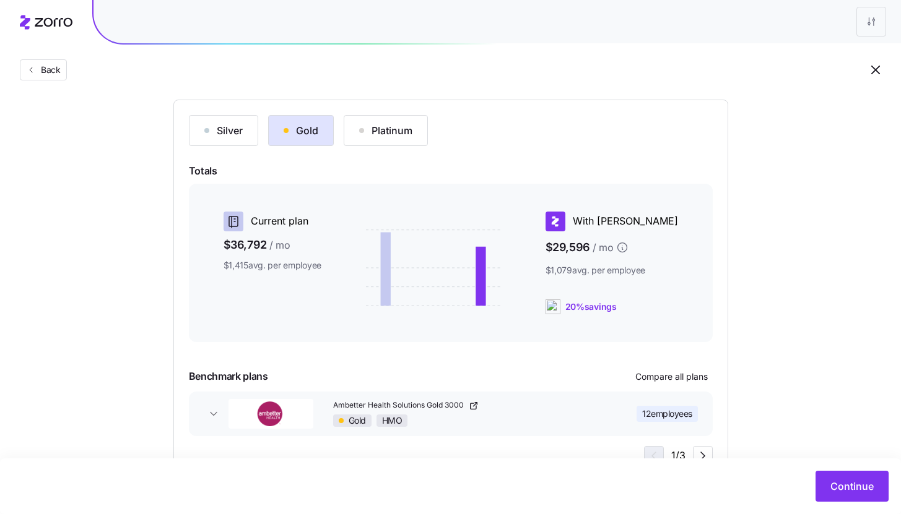
scroll to position [168, 0]
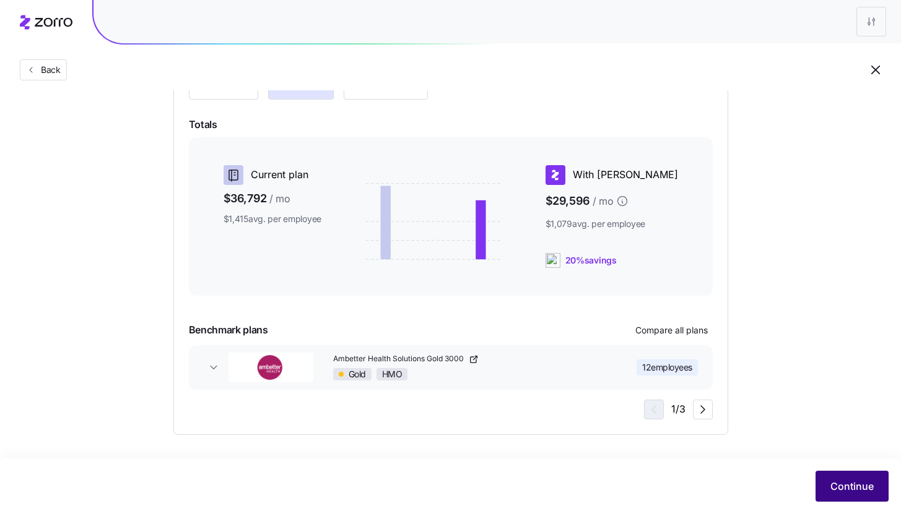
click at [828, 501] on button "Continue" at bounding box center [851, 486] width 73 height 31
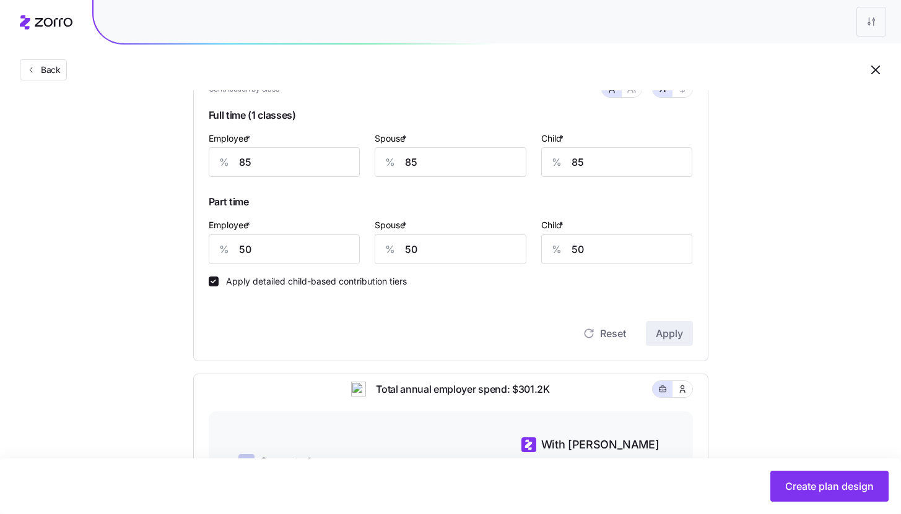
scroll to position [384, 0]
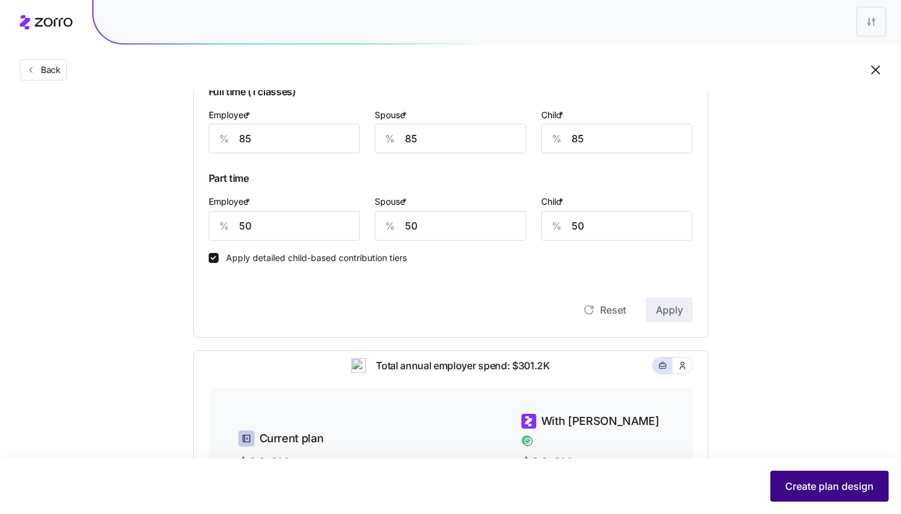
click at [811, 487] on span "Create plan design" at bounding box center [829, 486] width 89 height 15
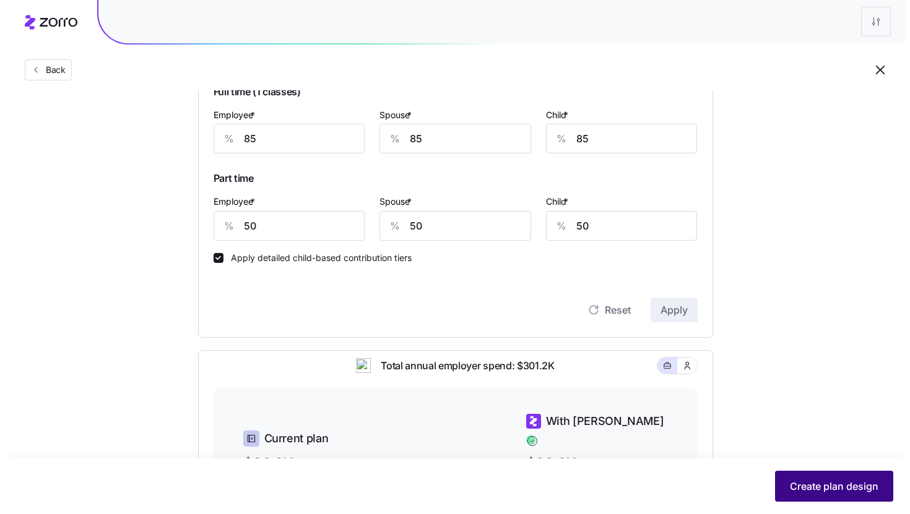
scroll to position [0, 0]
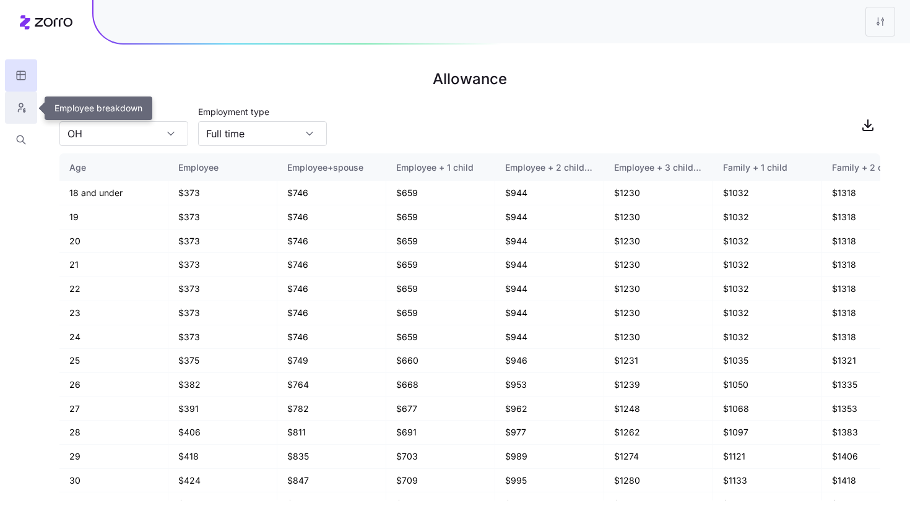
click at [31, 111] on button "button" at bounding box center [21, 108] width 32 height 32
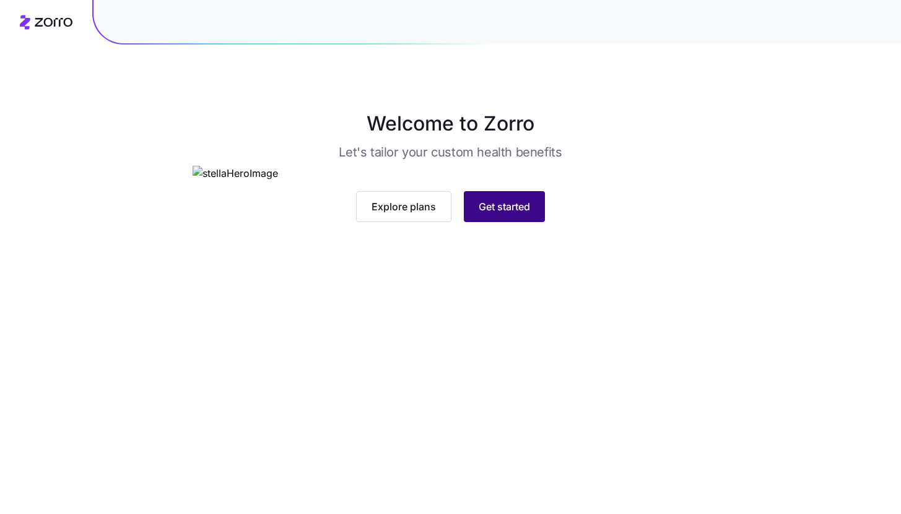
click at [529, 214] on span "Get started" at bounding box center [503, 206] width 51 height 15
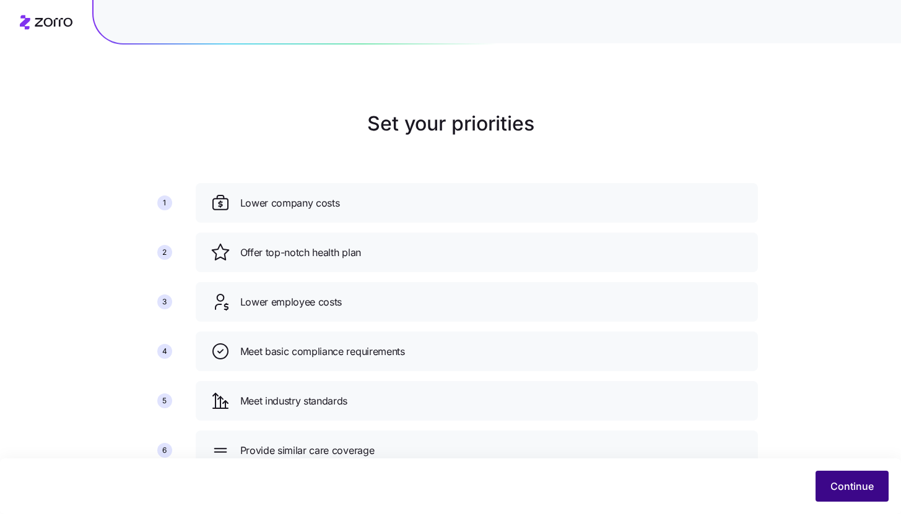
click at [831, 482] on span "Continue" at bounding box center [851, 486] width 43 height 15
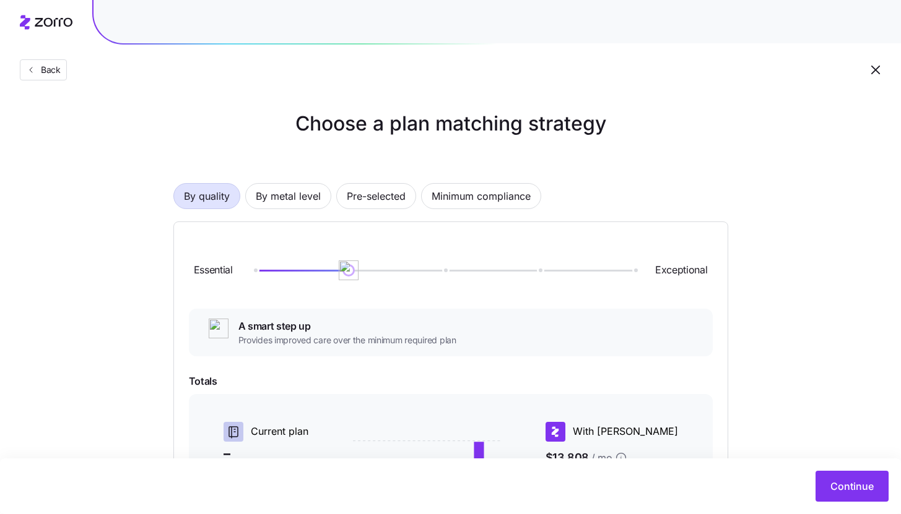
click at [308, 239] on div "Essential Exceptional" at bounding box center [451, 270] width 524 height 67
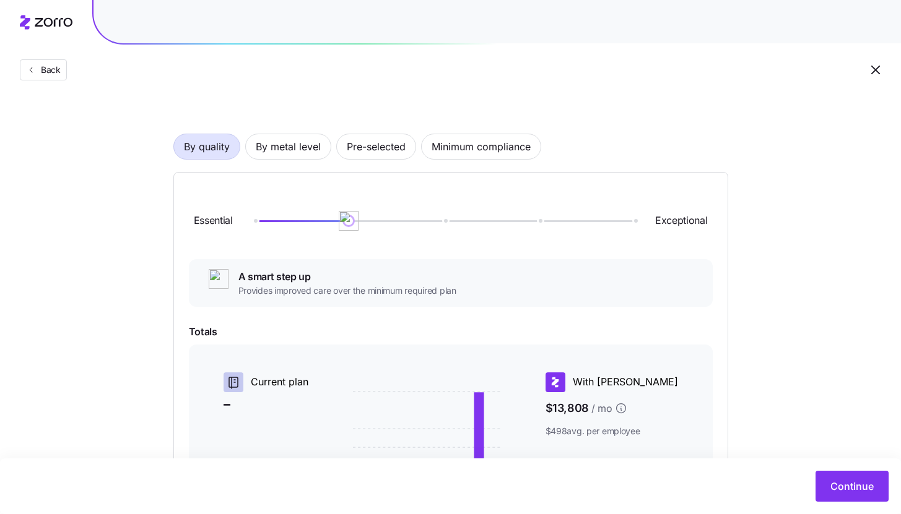
scroll to position [15, 0]
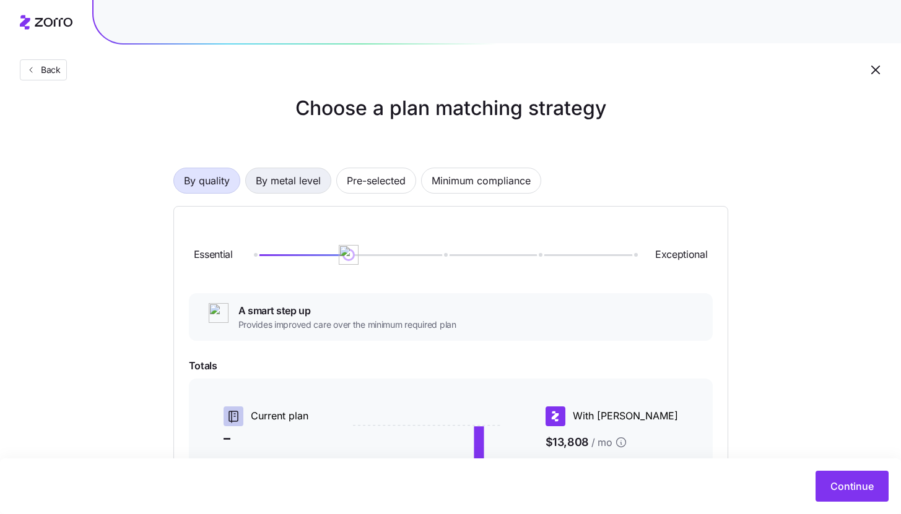
click at [306, 186] on span "By metal level" at bounding box center [288, 180] width 65 height 25
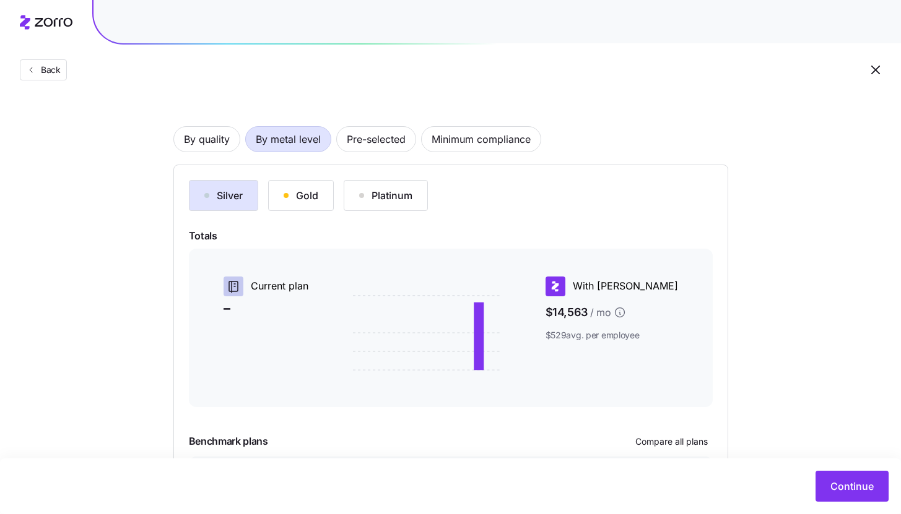
scroll to position [0, 0]
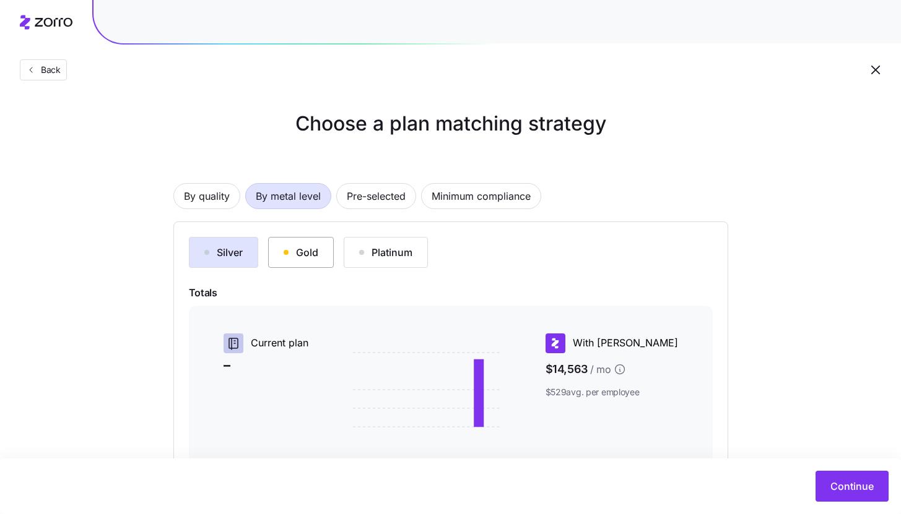
click at [327, 260] on button "Gold" at bounding box center [301, 252] width 66 height 31
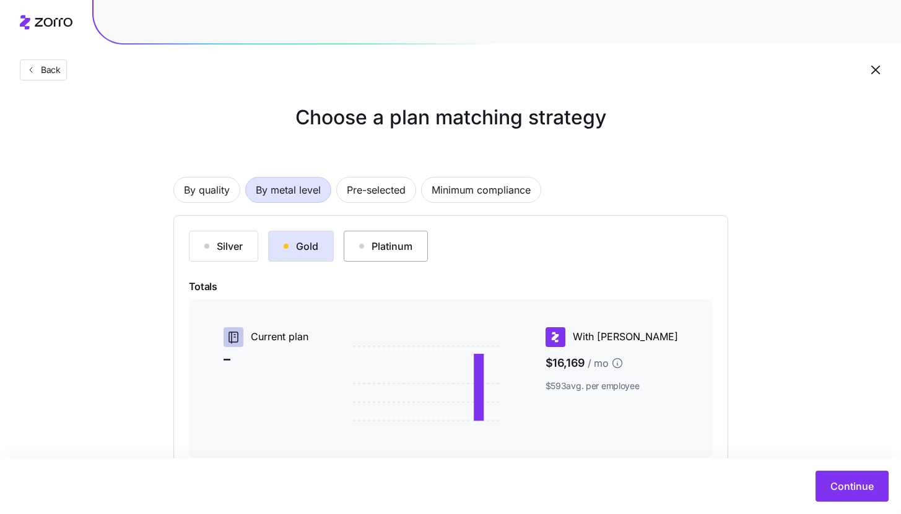
scroll to position [168, 0]
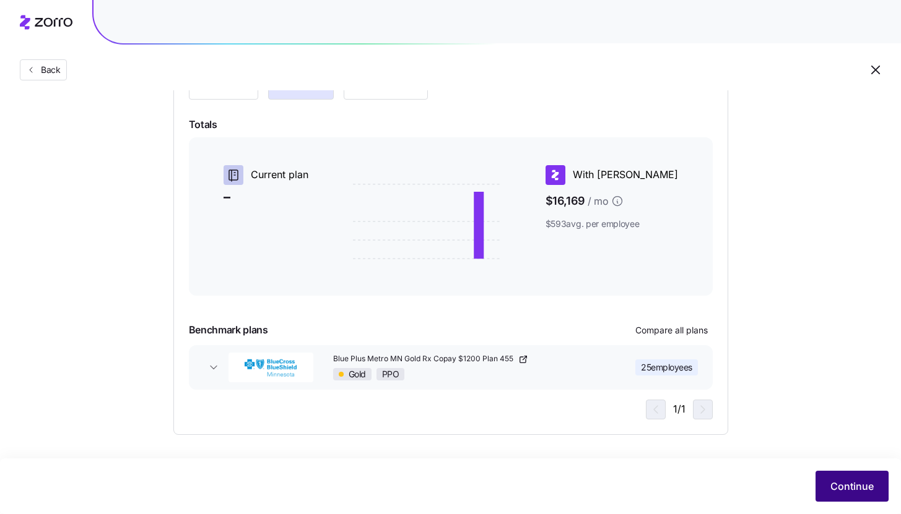
click at [857, 491] on span "Continue" at bounding box center [851, 486] width 43 height 15
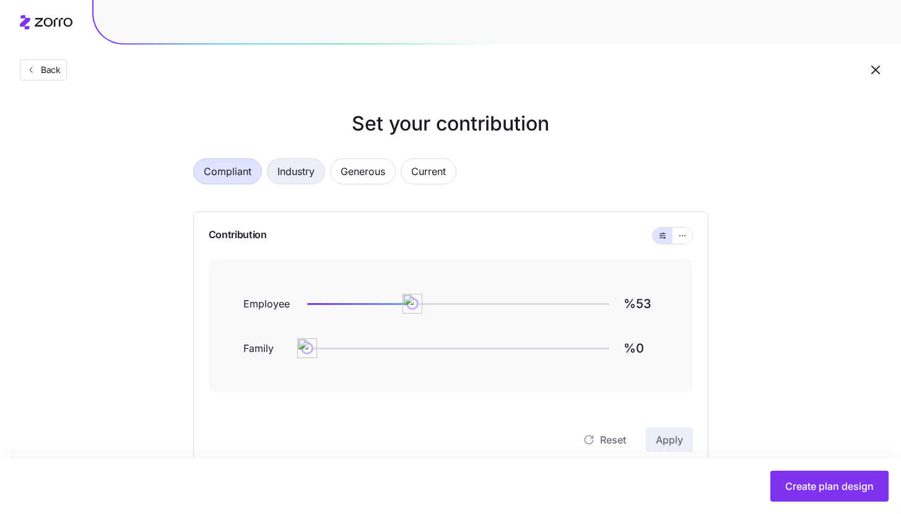
click at [296, 179] on span "Industry" at bounding box center [295, 171] width 37 height 25
click at [241, 176] on span "Compliant" at bounding box center [228, 171] width 48 height 25
type input "%67"
type input "%53"
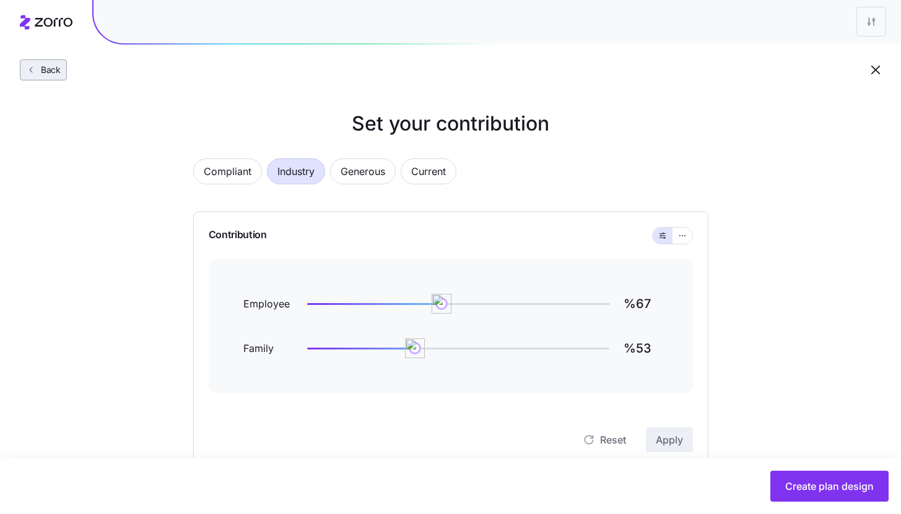
type input "%53"
type input "%0"
click at [57, 75] on span "Back" at bounding box center [48, 70] width 25 height 12
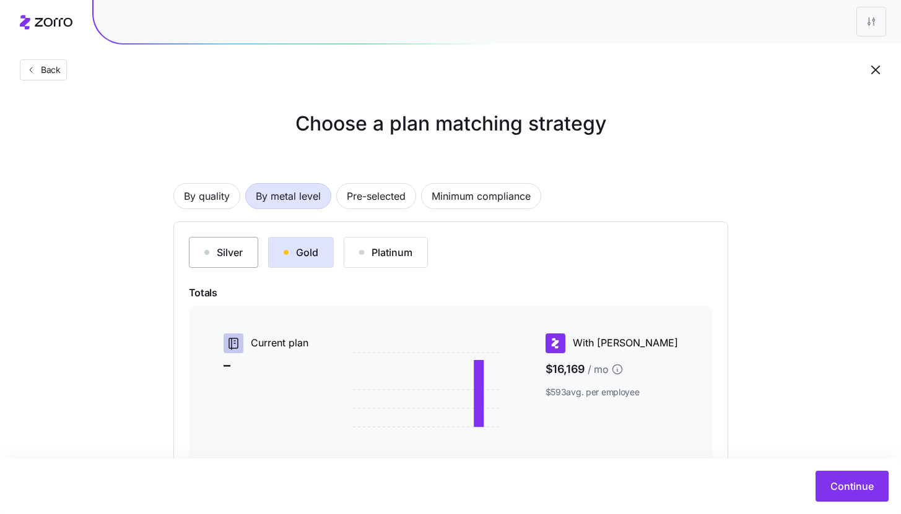
click at [242, 241] on button "Silver" at bounding box center [223, 252] width 69 height 31
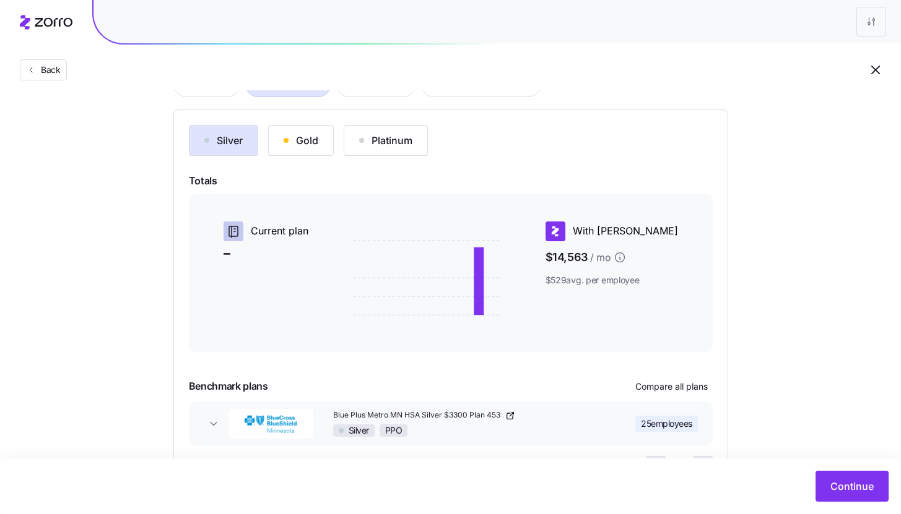
scroll to position [168, 0]
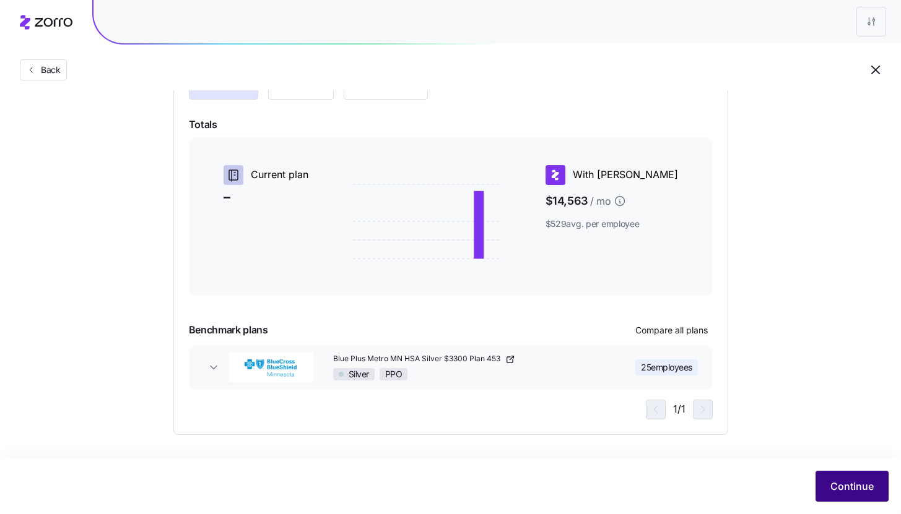
click at [841, 477] on button "Continue" at bounding box center [851, 486] width 73 height 31
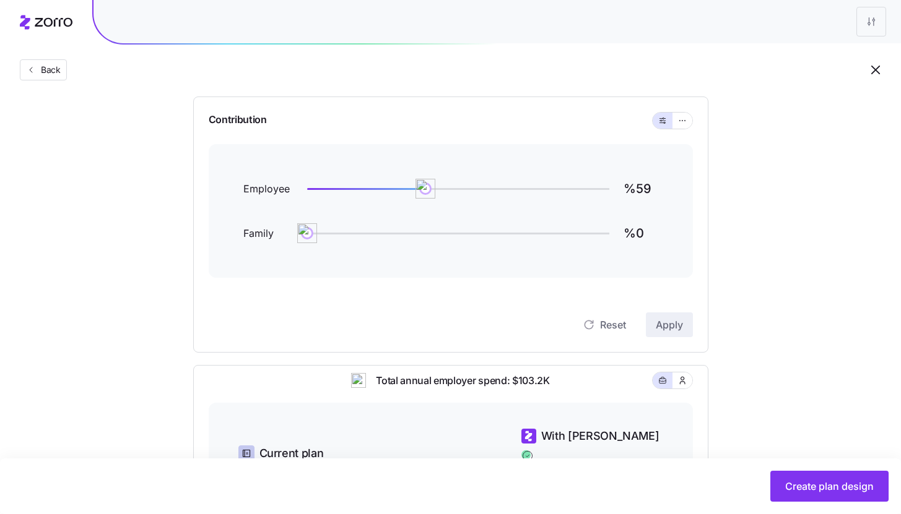
scroll to position [112, 0]
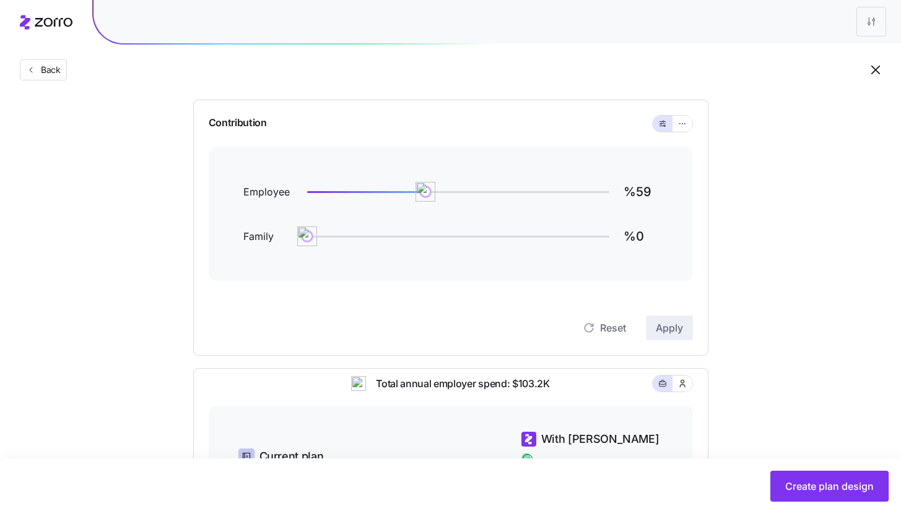
click at [693, 123] on div "Contribution Employee %59 Family %0 Reset Apply" at bounding box center [450, 228] width 515 height 256
click at [688, 123] on button "button" at bounding box center [682, 124] width 20 height 16
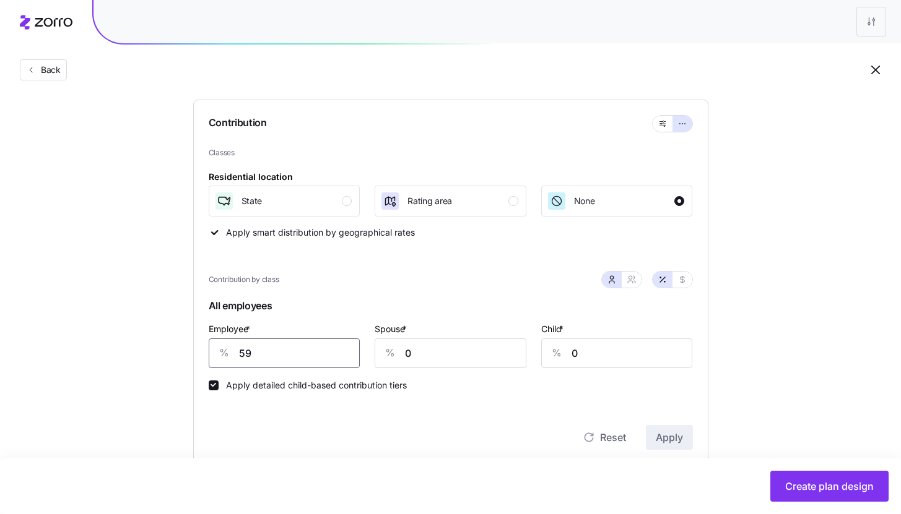
click at [280, 351] on input "59" at bounding box center [285, 354] width 152 height 30
click at [410, 420] on div "Reset Apply" at bounding box center [451, 425] width 484 height 50
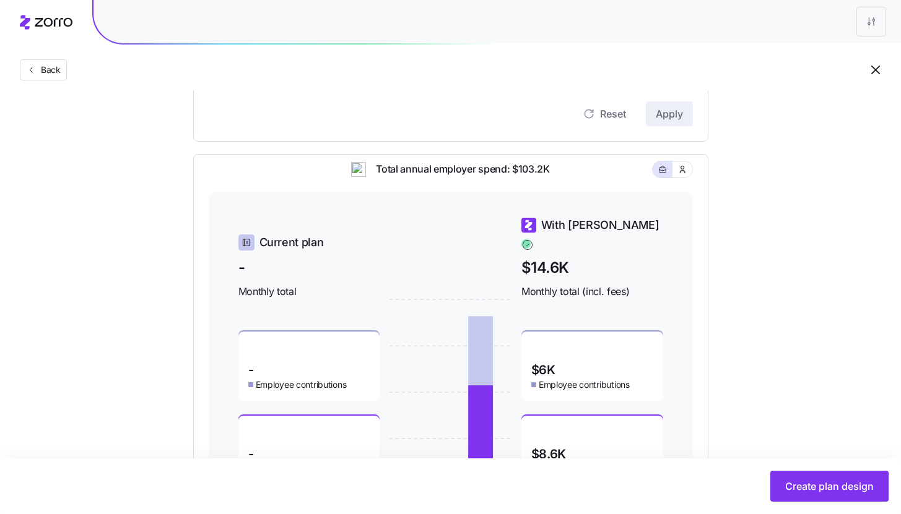
scroll to position [438, 0]
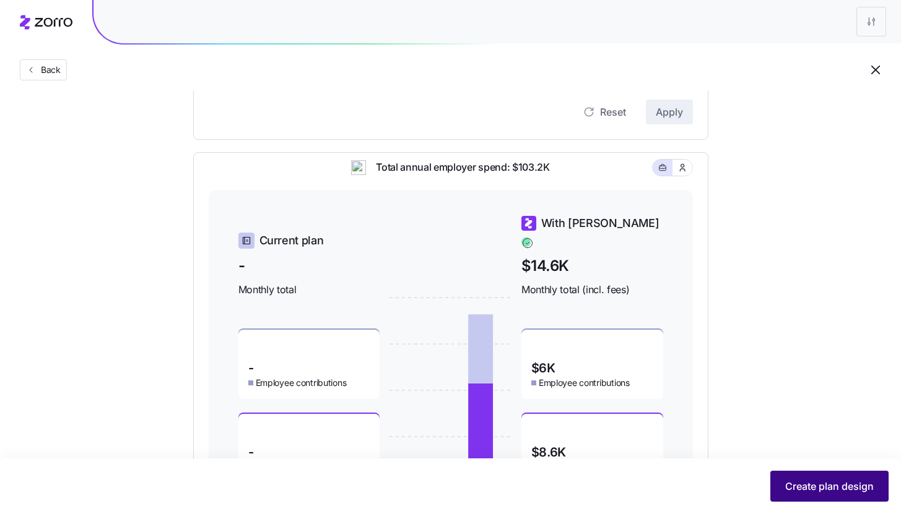
click at [785, 490] on span "Create plan design" at bounding box center [829, 486] width 89 height 15
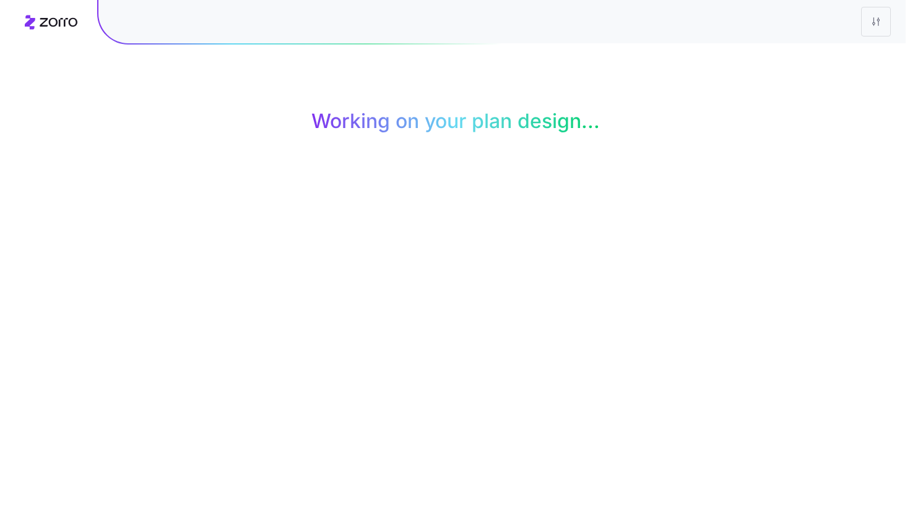
scroll to position [0, 0]
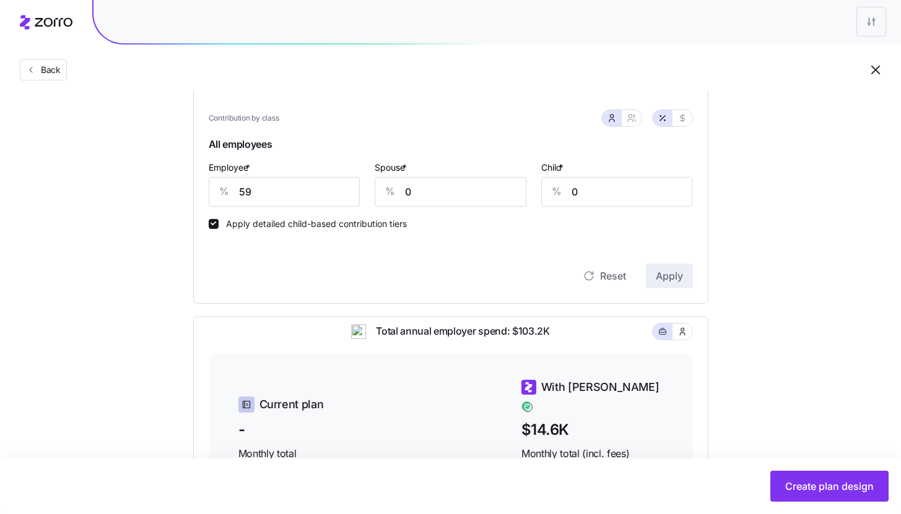
scroll to position [283, 0]
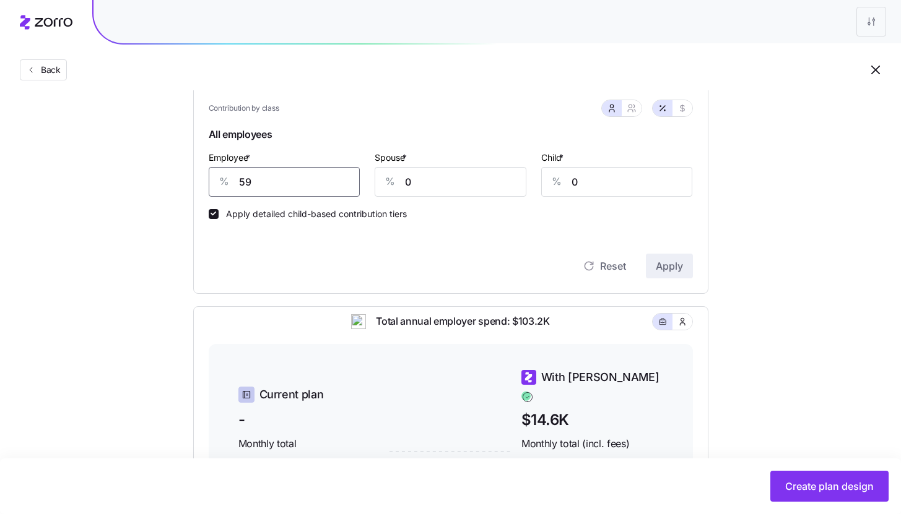
click at [277, 173] on input "59" at bounding box center [285, 182] width 152 height 30
type input "75"
click at [690, 272] on button "Apply" at bounding box center [669, 266] width 47 height 25
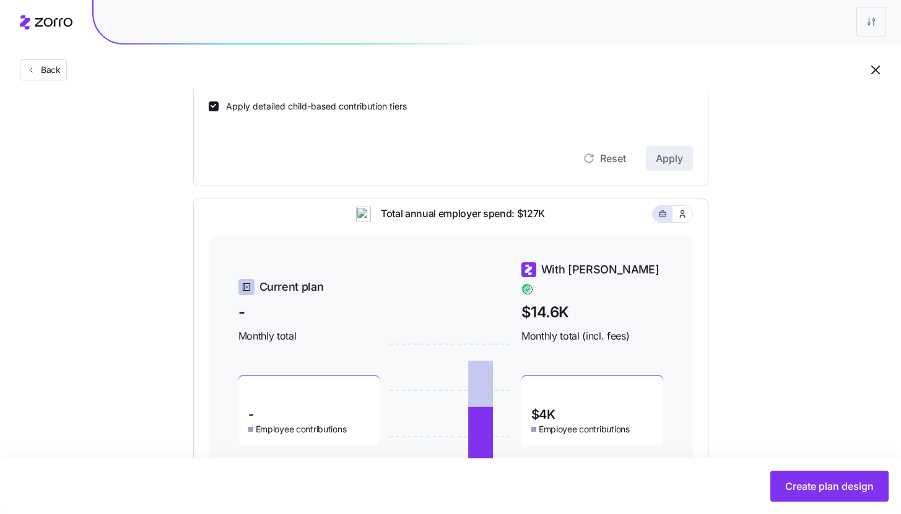
scroll to position [519, 0]
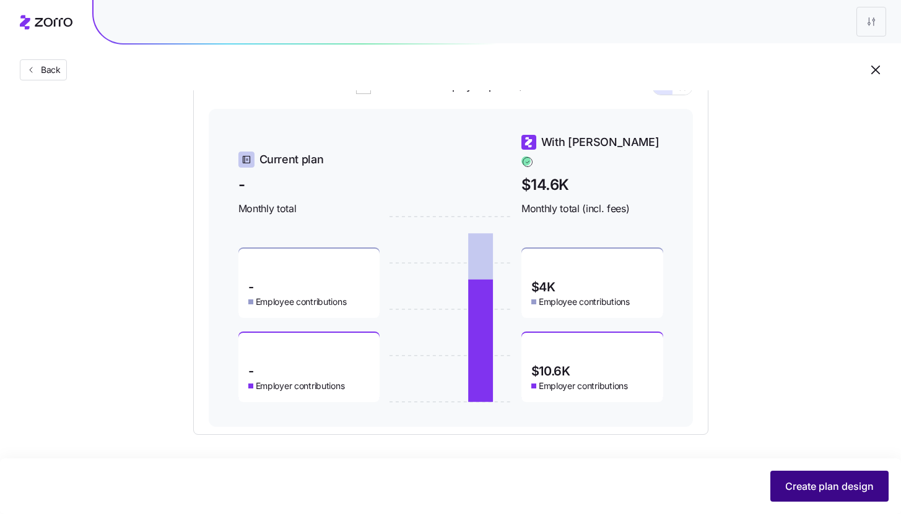
click at [800, 494] on span "Create plan design" at bounding box center [829, 486] width 89 height 15
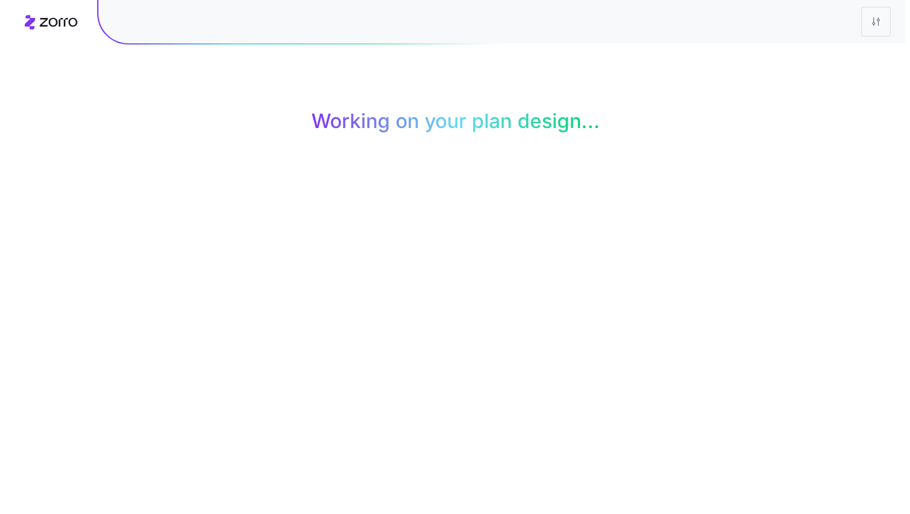
scroll to position [0, 0]
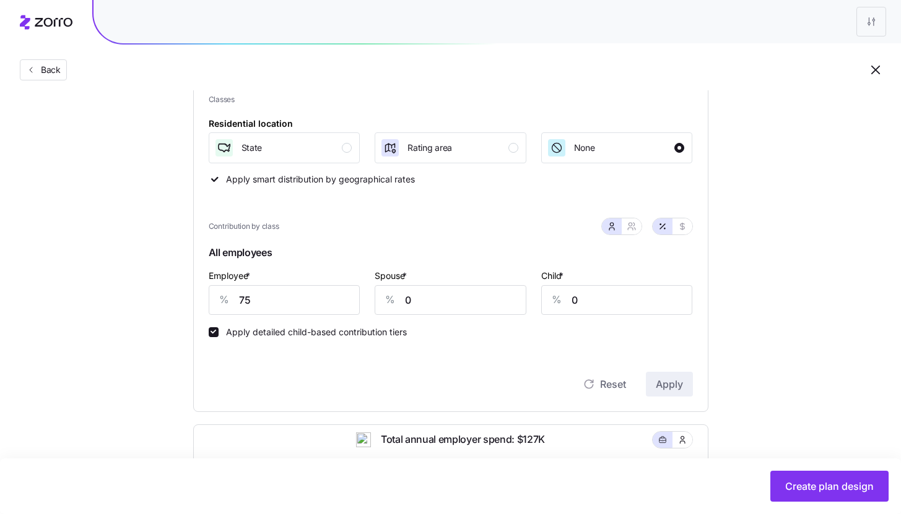
scroll to position [224, 0]
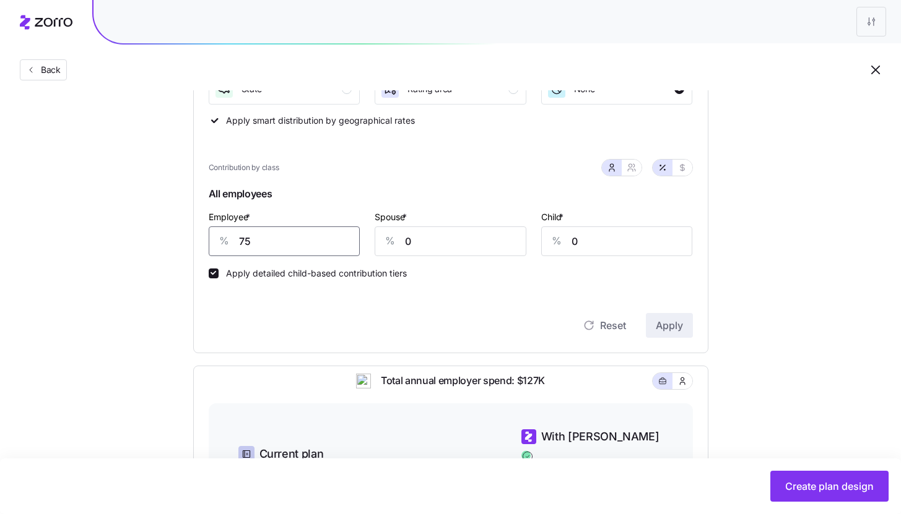
click at [275, 241] on input "75" at bounding box center [285, 242] width 152 height 30
type input "78"
click at [681, 326] on span "Apply" at bounding box center [668, 325] width 27 height 15
click at [809, 491] on span "Create plan design" at bounding box center [829, 486] width 89 height 15
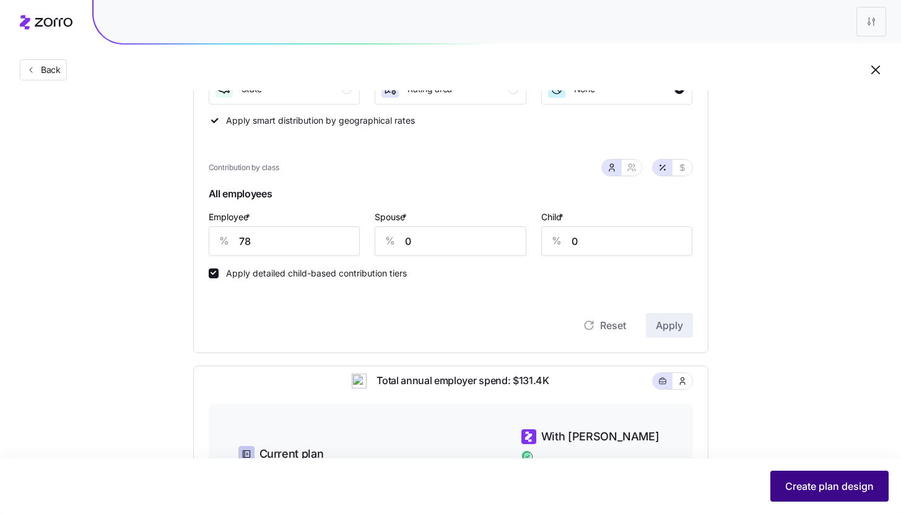
scroll to position [0, 0]
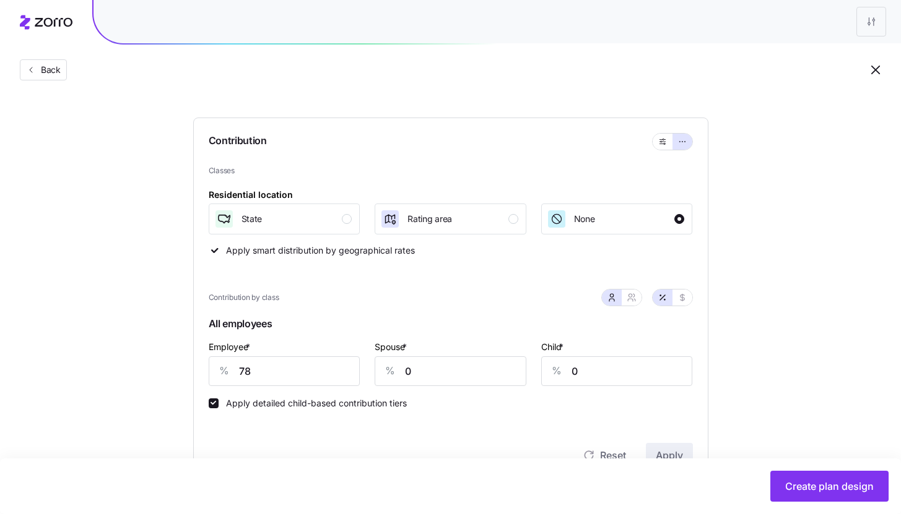
scroll to position [88, 0]
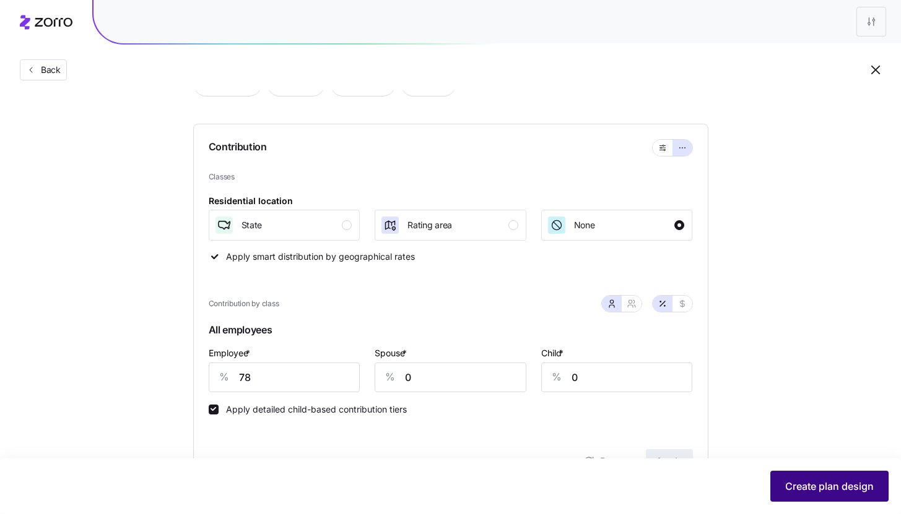
click at [787, 487] on span "Create plan design" at bounding box center [829, 486] width 89 height 15
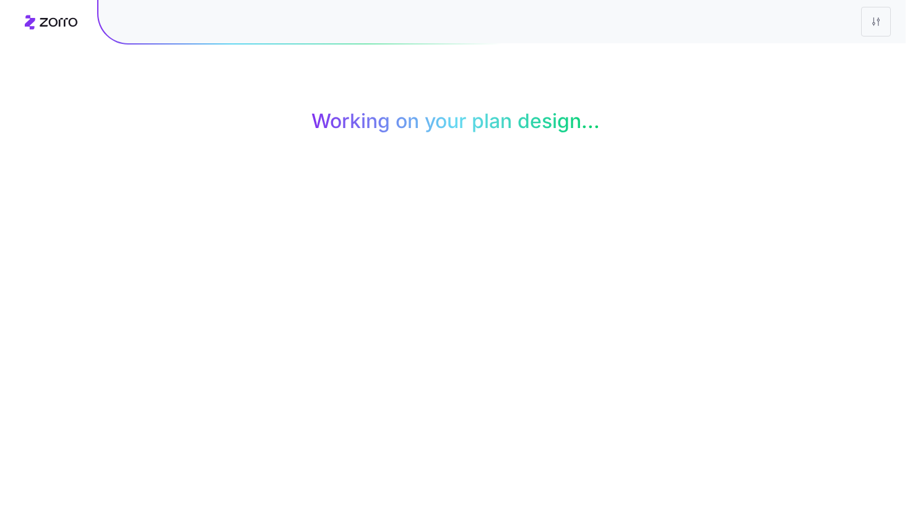
scroll to position [0, 0]
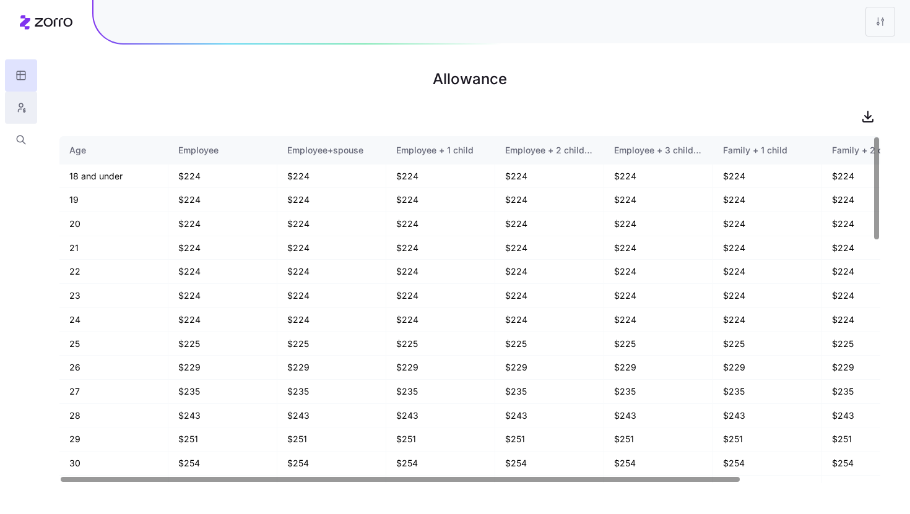
click at [23, 112] on icon "button" at bounding box center [20, 108] width 11 height 12
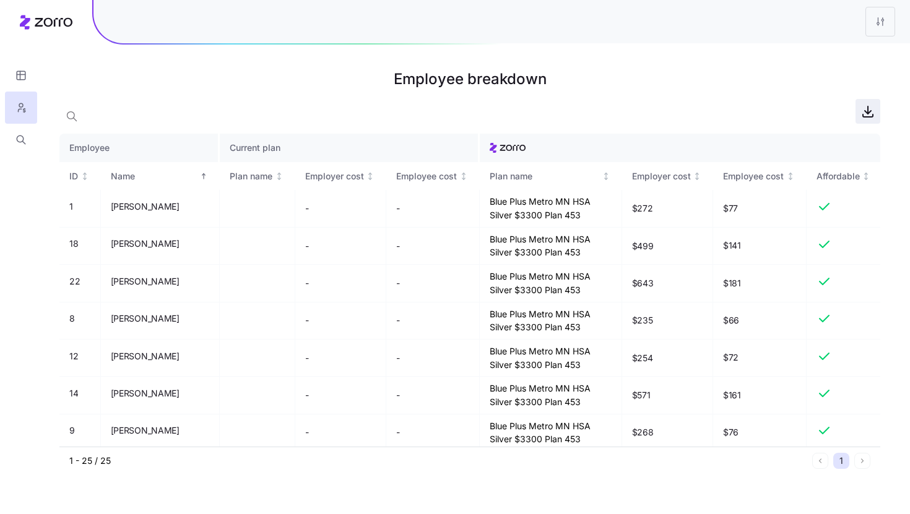
click at [869, 115] on icon "button" at bounding box center [867, 111] width 15 height 15
